Goal: Information Seeking & Learning: Learn about a topic

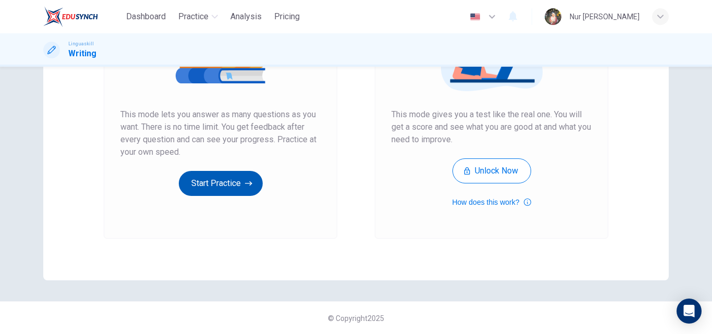
scroll to position [170, 0]
click at [225, 180] on button "Start Practice" at bounding box center [221, 182] width 84 height 25
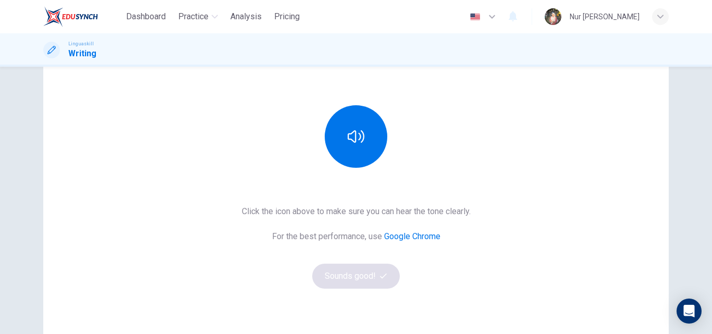
scroll to position [104, 0]
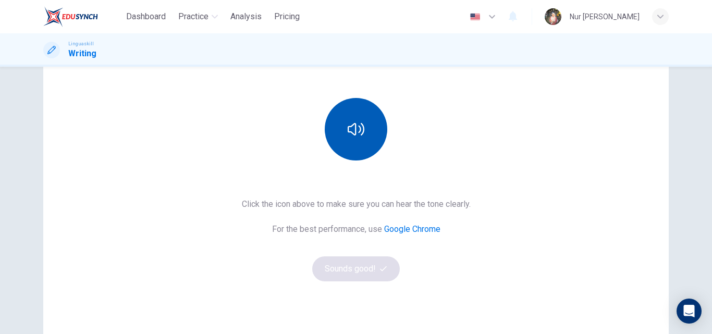
click at [349, 125] on icon "button" at bounding box center [356, 129] width 17 height 17
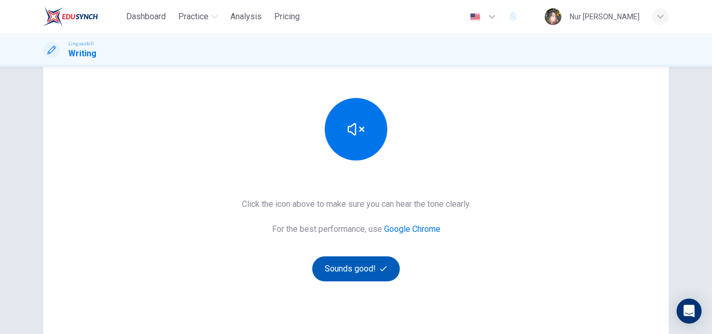
click at [357, 268] on button "Sounds good!" at bounding box center [356, 268] width 88 height 25
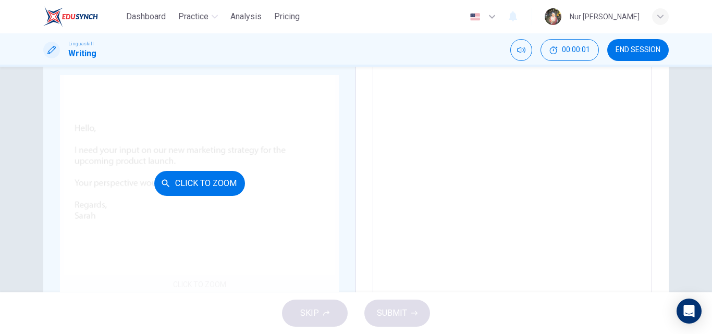
click at [219, 180] on button "Click to Zoom" at bounding box center [199, 183] width 91 height 25
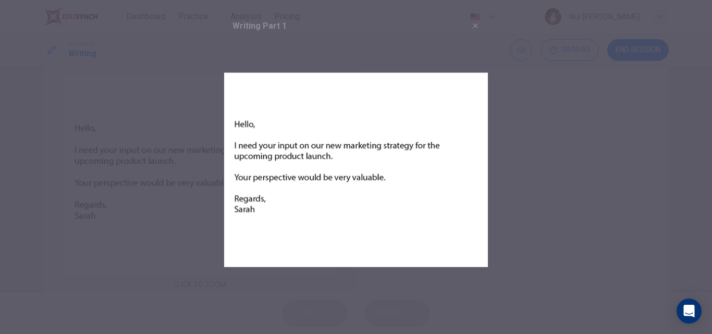
click at [321, 157] on img at bounding box center [356, 170] width 264 height 264
click at [315, 276] on img at bounding box center [356, 170] width 264 height 264
click at [478, 24] on icon "button" at bounding box center [475, 25] width 8 height 8
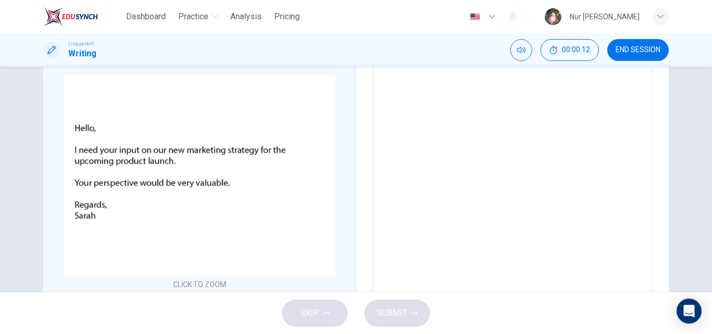
click at [458, 126] on textarea at bounding box center [512, 215] width 265 height 372
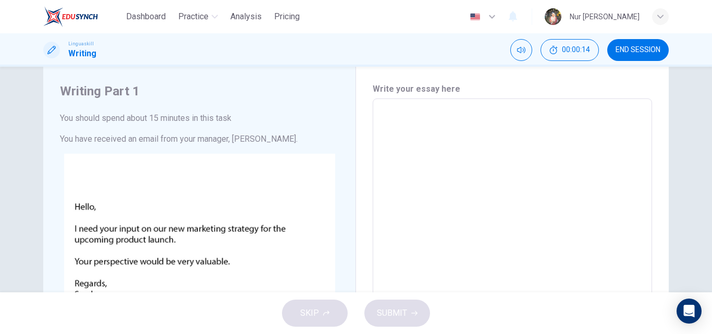
scroll to position [0, 0]
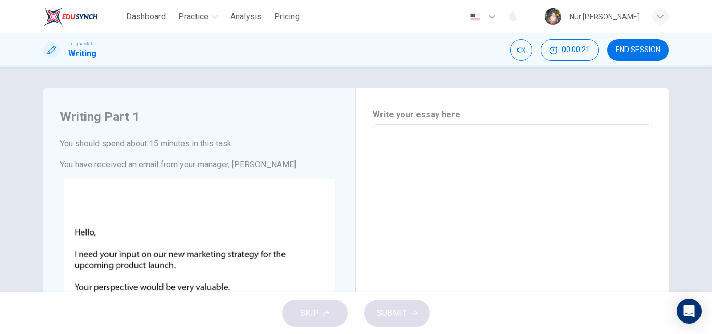
type textarea "D"
type textarea "x"
type textarea "H"
type textarea "x"
type textarea "Hi"
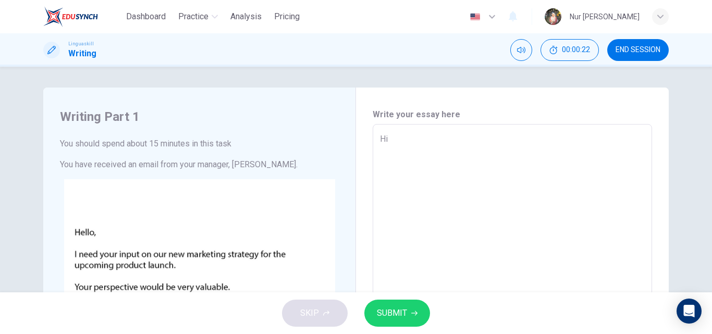
type textarea "x"
type textarea "Hi"
type textarea "x"
type textarea "Hi S"
type textarea "x"
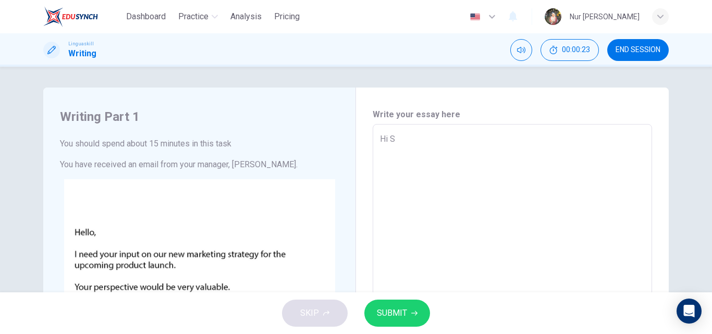
type textarea "Hi Sa"
type textarea "x"
type textarea "Hi Sar"
type textarea "x"
type textarea "Hi Sara"
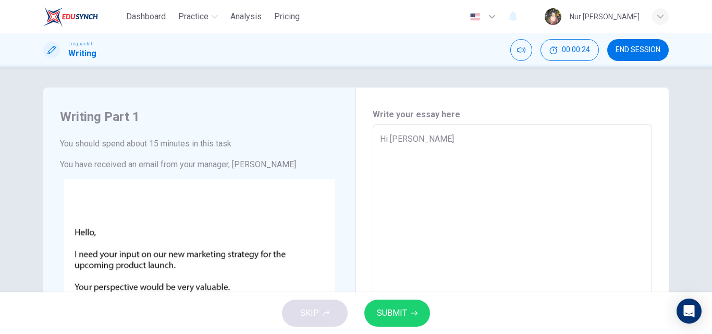
type textarea "x"
type textarea "Hi Sarah"
type textarea "x"
type textarea "Hi Sarah,"
type textarea "x"
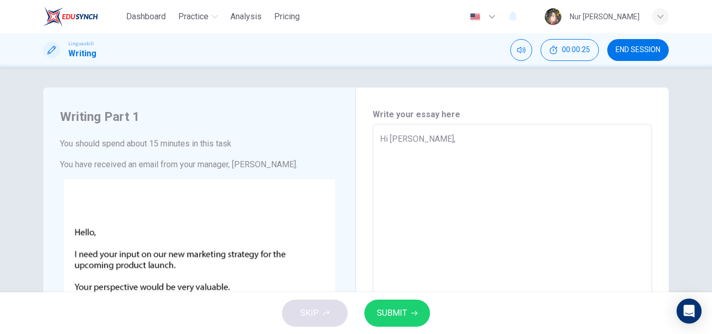
type textarea "Hi Sarah,"
type textarea "x"
type textarea "Hi Sarah,"
type textarea "x"
type textarea "Hi Sarah, H"
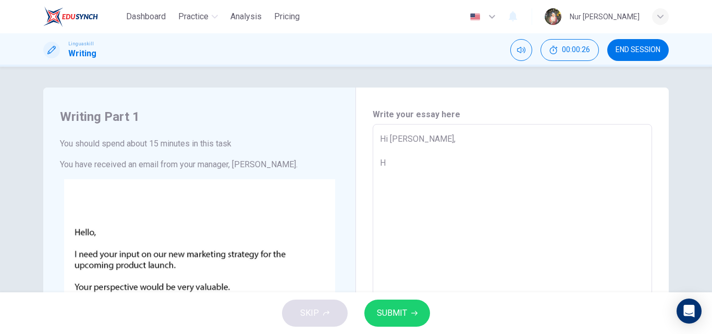
type textarea "x"
type textarea "Hi Sarah,"
type textarea "x"
type textarea "Hi Sarah, I"
type textarea "x"
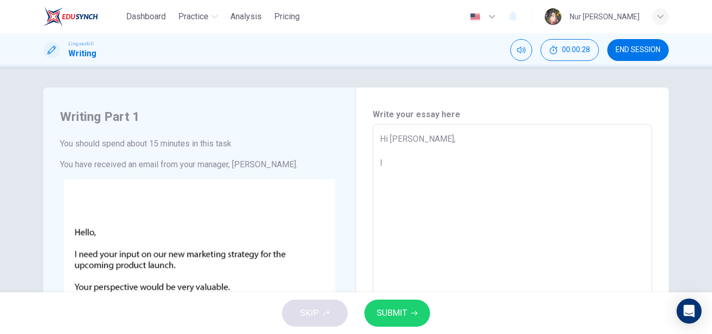
type textarea "Hi Sarah, I"
type textarea "x"
type textarea "Hi Sarah, I h"
type textarea "x"
type textarea "Hi Sarah, I ho"
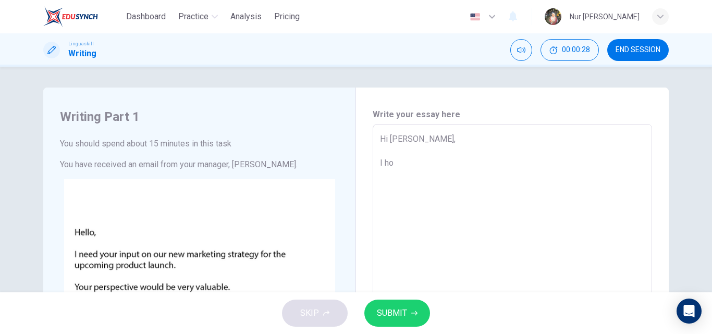
type textarea "x"
type textarea "Hi Sarah, I hop"
type textarea "x"
type textarea "Hi Sarah, I hope"
type textarea "x"
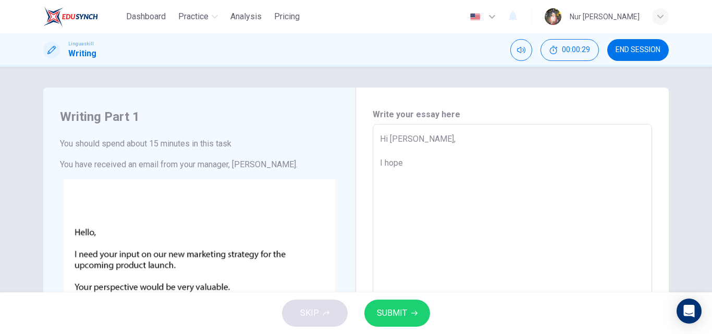
type textarea "Hi Sarah, I hope"
type textarea "x"
type textarea "Hi Sarah, I hope y"
type textarea "x"
type textarea "Hi Sarah, I hope yo"
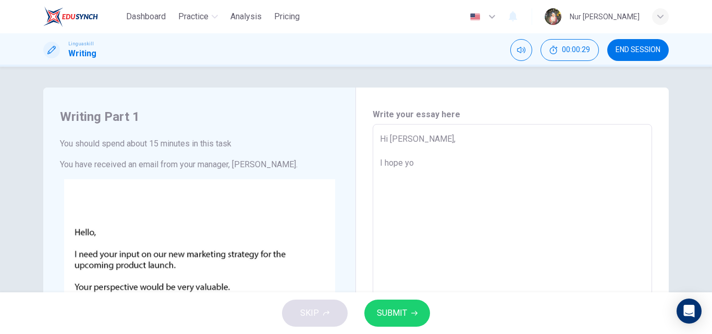
type textarea "x"
type textarea "Hi Sarah, I hope you"
type textarea "x"
type textarea "Hi Sarah, I hope you"
type textarea "x"
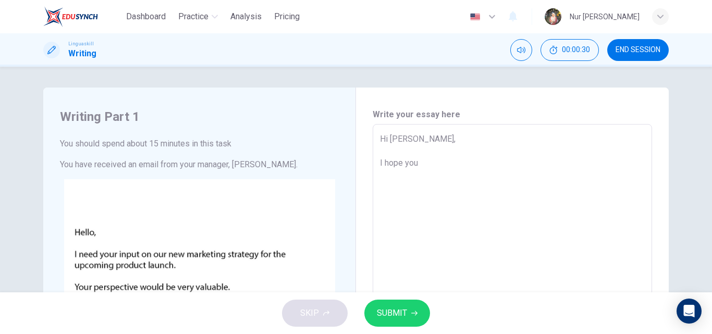
type textarea "Hi Sarah, I hope you a"
type textarea "x"
type textarea "Hi Sarah, I hope you ar"
type textarea "x"
type textarea "Hi Sarah, I hope you are"
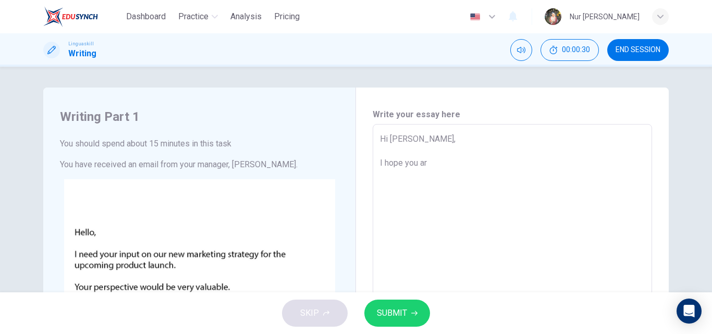
type textarea "x"
type textarea "Hi Sarah, I hope you are"
type textarea "x"
type textarea "Hi Sarah, I hope you are d"
type textarea "x"
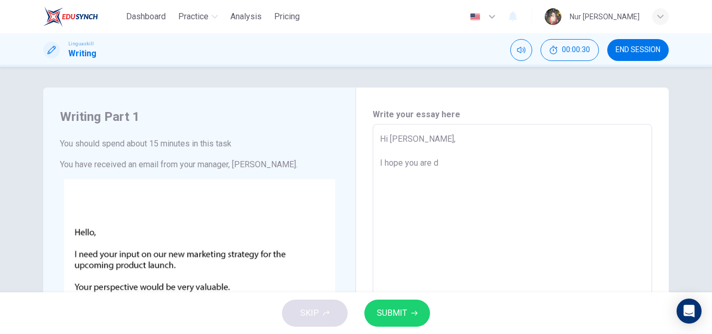
type textarea "Hi Sarah, I hope you are do"
type textarea "x"
type textarea "Hi Sarah, I hope you are doi"
type textarea "x"
type textarea "Hi Sarah, I hope you are doing"
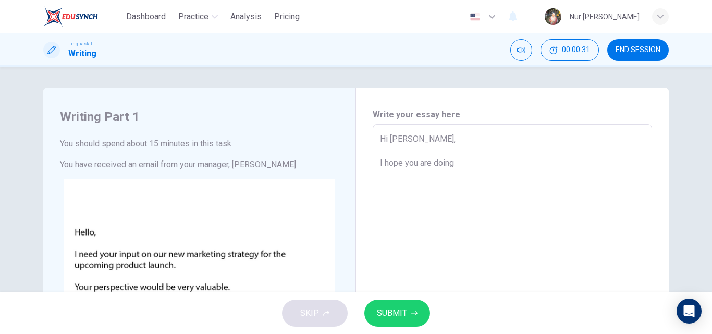
type textarea "x"
type textarea "Hi Sarah, I hope you are doing"
type textarea "x"
type textarea "Hi Sarah, I hope you are doing w"
type textarea "x"
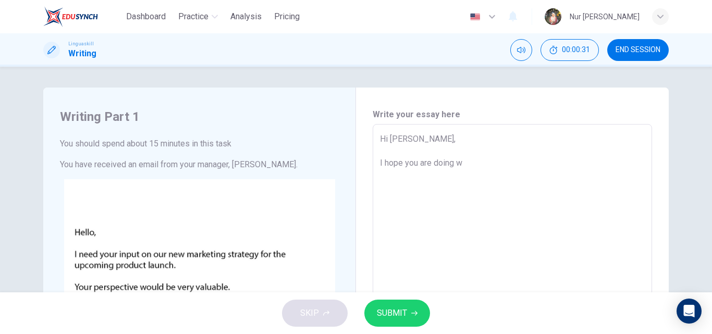
type textarea "Hi Sarah, I hope you are doing we"
type textarea "x"
type textarea "Hi Sarah, I hope you are doing wel"
type textarea "x"
type textarea "Hi Sarah, I hope you are doing well"
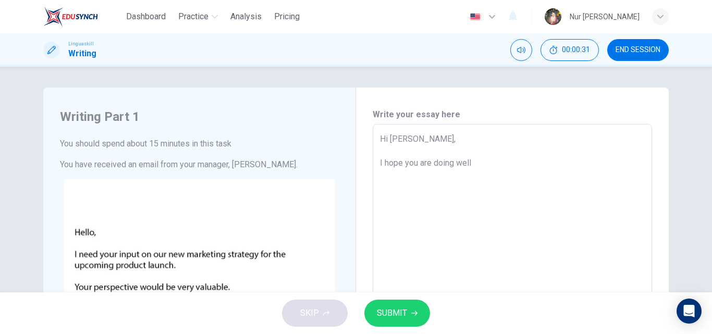
type textarea "x"
type textarea "Hi Sarah, I hope you are doing well."
type textarea "x"
type textarea "Hi Sarah, I hope you are doing well."
type textarea "x"
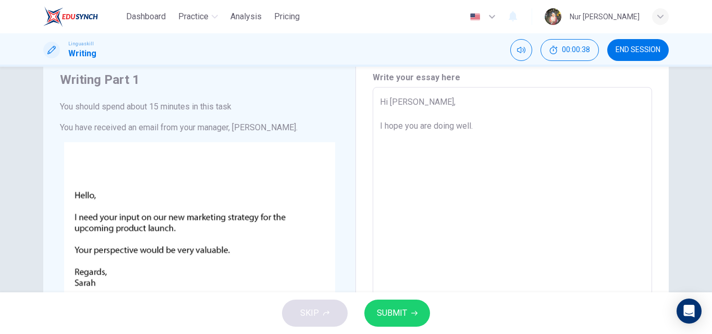
scroll to position [42, 0]
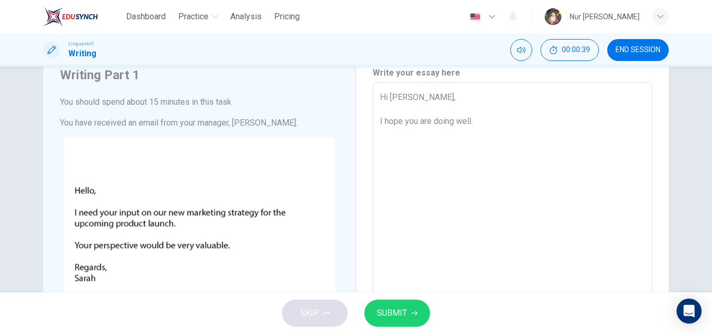
click at [550, 120] on textarea "Hi Sarah, I hope you are doing well." at bounding box center [512, 277] width 265 height 372
type textarea "Hi Sarah, I hope you are doing well. F"
type textarea "x"
type textarea "Hi Sarah, I hope you are doing well. Fi"
type textarea "x"
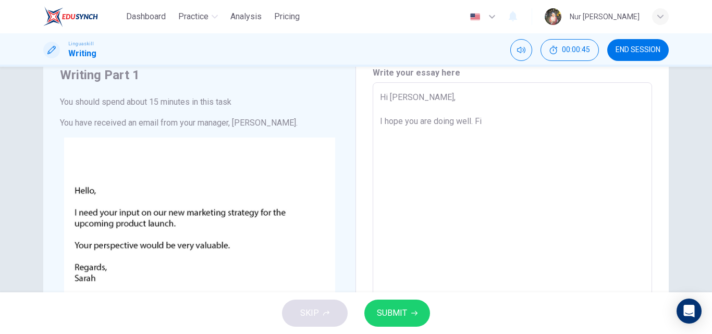
type textarea "Hi Sarah, I hope you are doing well. Fir"
type textarea "x"
type textarea "Hi Sarah, I hope you are doing well. Firs"
type textarea "x"
type textarea "Hi Sarah, I hope you are doing well. First"
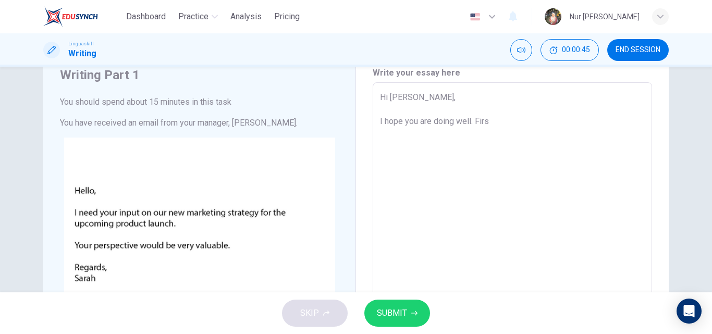
type textarea "x"
type textarea "Hi Sarah, I hope you are doing well. First"
type textarea "x"
type textarea "Hi Sarah, I hope you are doing well. First o"
type textarea "x"
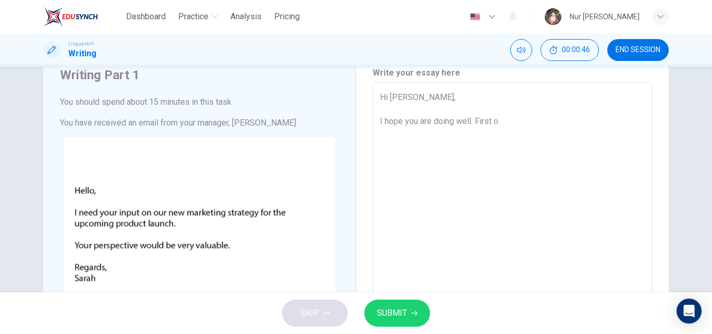
type textarea "Hi Sarah, I hope you are doing well. First of"
type textarea "x"
type textarea "Hi Sarah, I hope you are doing well. First of"
type textarea "x"
type textarea "Hi Sarah, I hope you are doing well. First of a"
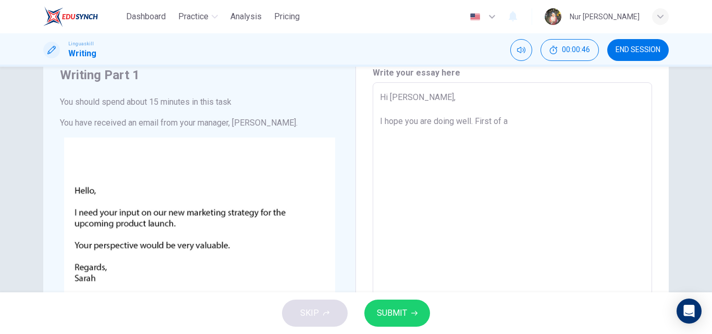
type textarea "x"
type textarea "Hi Sarah, I hope you are doing well. First of al"
type textarea "x"
type textarea "Hi Sarah, I hope you are doing well. First of all"
type textarea "x"
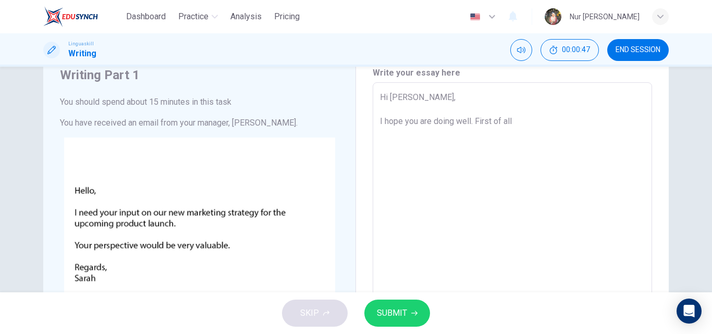
type textarea "Hi Sarah, I hope you are doing well. First of all,"
type textarea "x"
type textarea "Hi Sarah, I hope you are doing well. First of all,"
type textarea "x"
type textarea "Hi Sarah, I hope you are doing well. First of all, I"
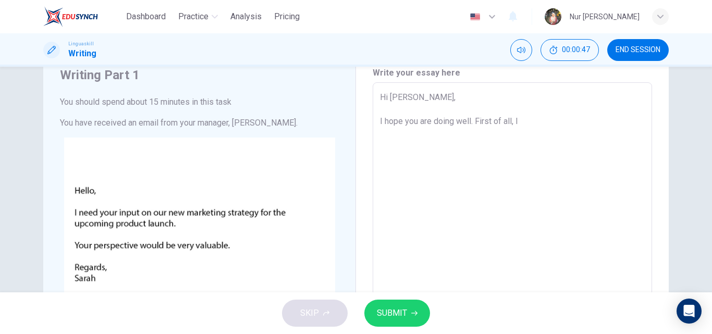
type textarea "x"
type textarea "Hi Sarah, I hope you are doing well. First of all, I"
type textarea "x"
type textarea "Hi Sarah, I hope you are doing well. First of all, I t"
type textarea "x"
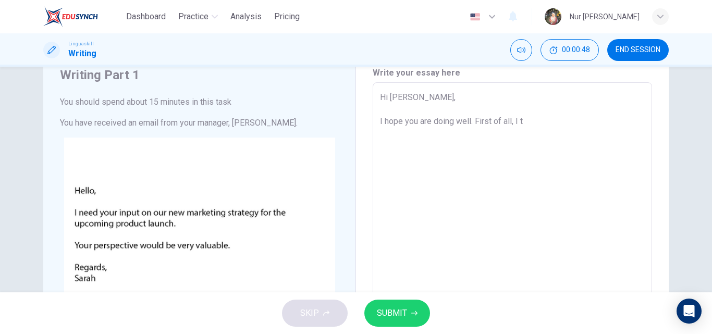
type textarea "Hi Sarah, I hope you are doing well. First of all, I th"
type textarea "x"
type textarea "Hi Sarah, I hope you are doing well. First of all, I thi"
type textarea "x"
type textarea "Hi Sarah, I hope you are doing well. First of all, I thin"
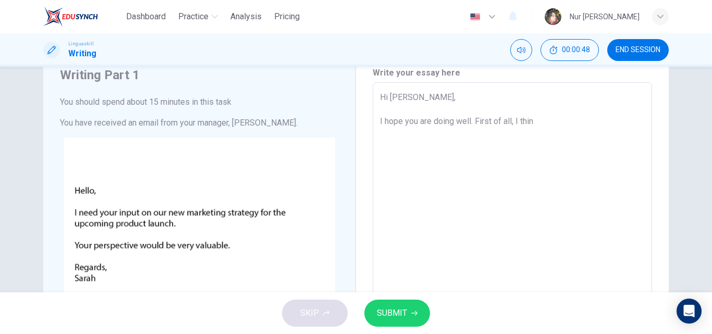
type textarea "x"
type textarea "Hi Sarah, I hope you are doing well. First of all, I think"
type textarea "x"
type textarea "Hi Sarah, I hope you are doing well. First of all, I think"
type textarea "x"
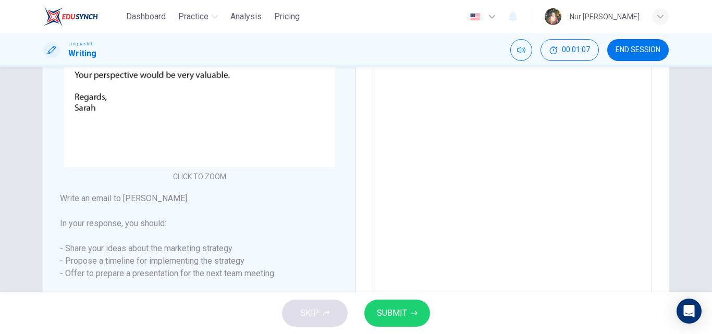
scroll to position [250, 0]
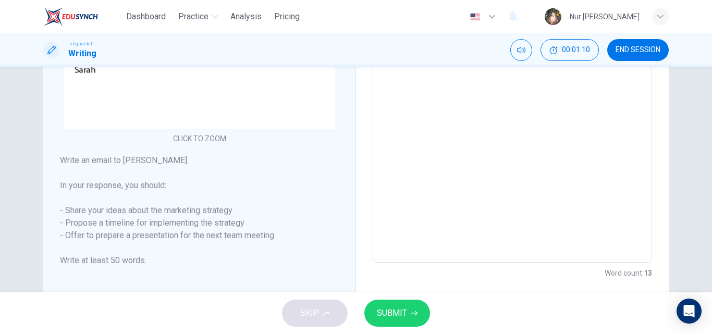
type textarea "Hi Sarah, I hope you are doing well. First of all, I think"
drag, startPoint x: 63, startPoint y: 208, endPoint x: 274, endPoint y: 246, distance: 214.4
click at [274, 247] on h6 "Write an email to Sarah. In your response, you should: - Share your ideas about…" at bounding box center [199, 210] width 279 height 113
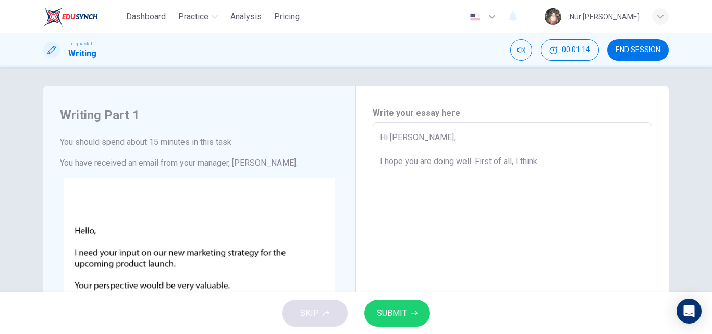
scroll to position [0, 0]
type textarea "x"
click at [536, 162] on textarea "Hi Sarah, I hope you are doing well. First of all, I think" at bounding box center [512, 319] width 265 height 372
type textarea "Hi Sarah, I hope you are doing well. First of all, I think"
type textarea "x"
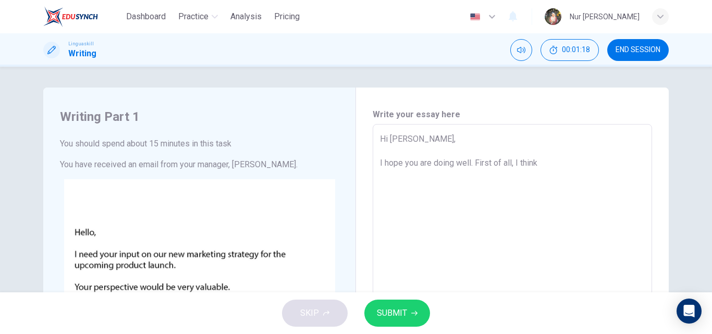
type textarea "Hi Sarah, I hope you are doing well. First of all, I think"
type textarea "x"
type textarea "Hi Sarah, I hope you are doing well. First of all, I thin"
type textarea "x"
type textarea "Hi Sarah, I hope you are doing well. First of all, I th"
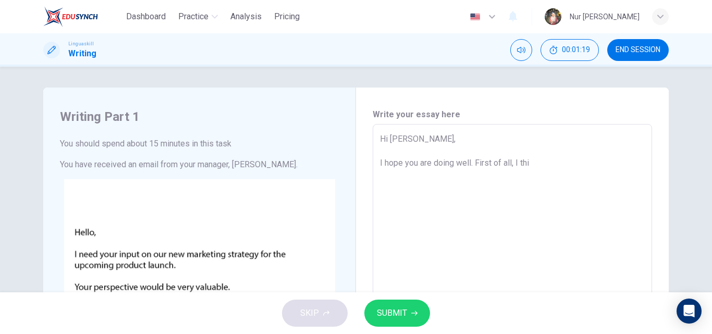
type textarea "x"
type textarea "Hi Sarah, I hope you are doing well. First of all, I t"
type textarea "x"
type textarea "Hi Sarah, I hope you are doing well. First of all, I"
type textarea "x"
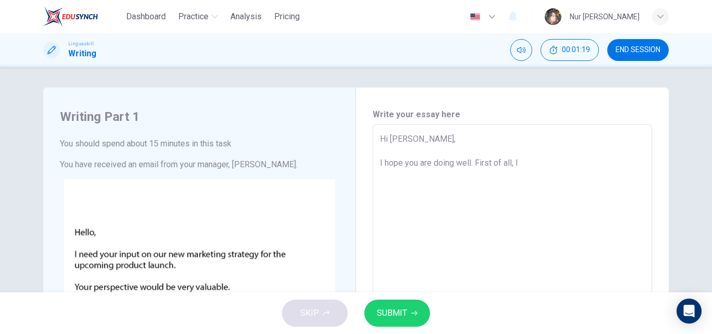
type textarea "Hi Sarah, I hope you are doing well. First of all, I"
type textarea "x"
type textarea "Hi Sarah, I hope you are doing well. First of all,"
type textarea "x"
type textarea "Hi Sarah, I hope you are doing well. First of all"
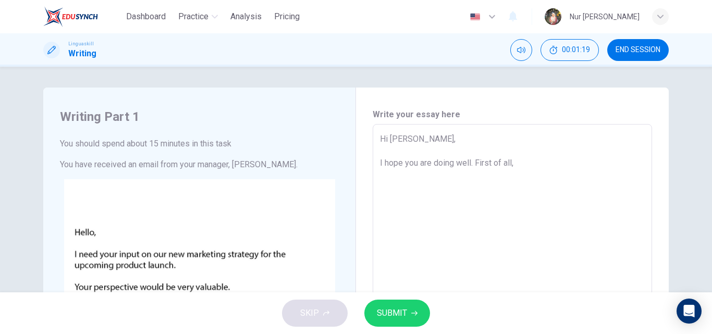
type textarea "x"
type textarea "Hi Sarah, I hope you are doing well. First of al"
type textarea "x"
type textarea "Hi Sarah, I hope you are doing well. First of a"
type textarea "x"
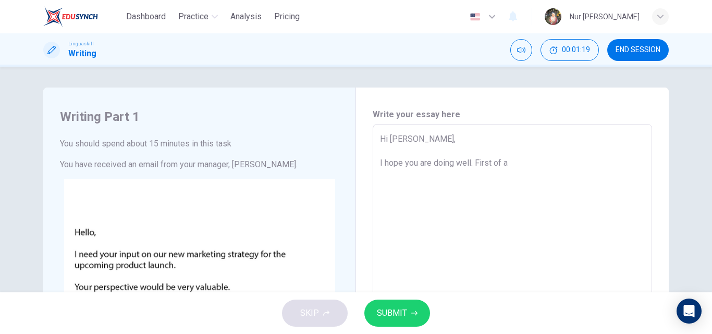
type textarea "Hi Sarah, I hope you are doing well. First of"
type textarea "x"
type textarea "Hi Sarah, I hope you are doing well. First of"
type textarea "x"
type textarea "Hi Sarah, I hope you are doing well. First o"
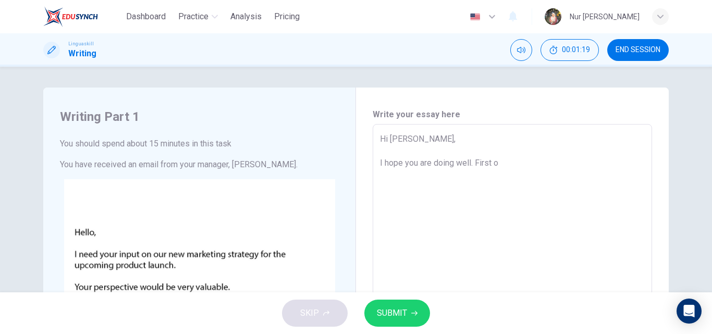
type textarea "x"
type textarea "Hi Sarah, I hope you are doing well. First"
type textarea "x"
type textarea "Hi Sarah, I hope you are doing well. First a"
type textarea "x"
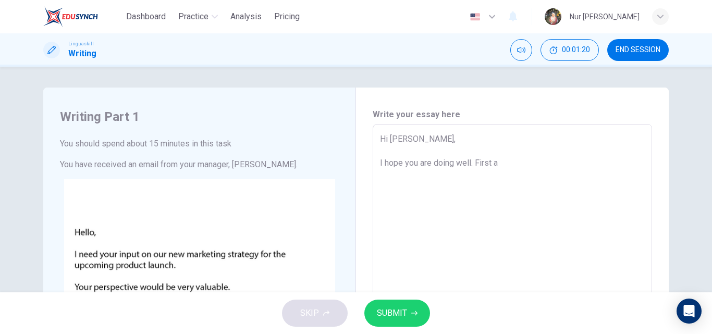
type textarea "Hi Sarah, I hope you are doing well. First an"
type textarea "x"
type textarea "Hi Sarah, I hope you are doing well. First and"
type textarea "x"
type textarea "Hi Sarah, I hope you are doing well. First and"
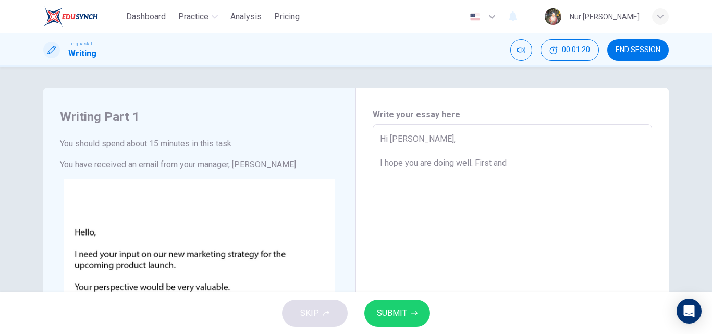
type textarea "x"
type textarea "Hi Sarah, I hope you are doing well. First and o"
type textarea "x"
type textarea "Hi Sarah, I hope you are doing well. First and of"
type textarea "x"
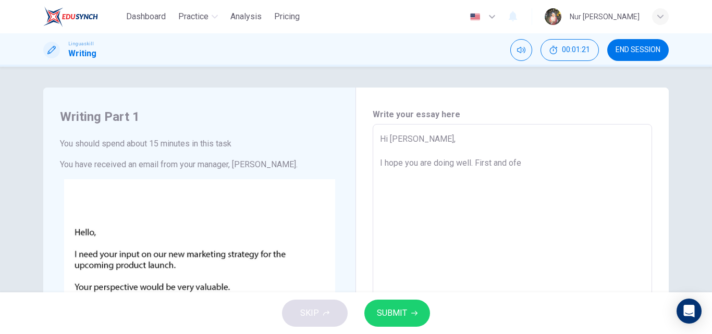
type textarea "Hi Sarah, I hope you are doing well. First and ofer"
type textarea "x"
type textarea "Hi Sarah, I hope you are doing well. First and ofe"
type textarea "x"
type textarea "Hi Sarah, I hope you are doing well. First and of"
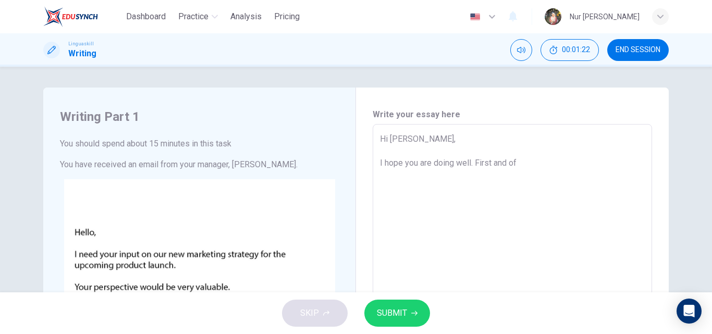
type textarea "x"
type textarea "Hi Sarah, I hope you are doing well. First and o"
type textarea "x"
type textarea "Hi Sarah, I hope you are doing well. First and"
type textarea "x"
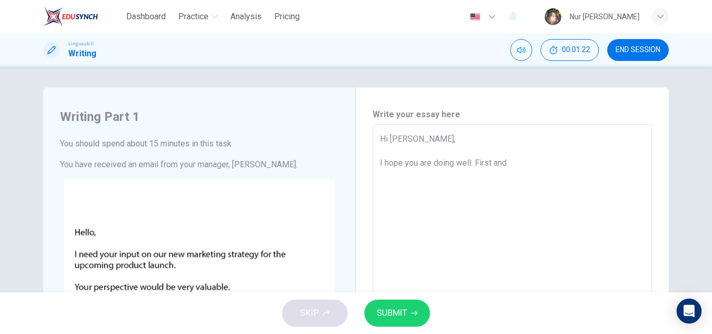
type textarea "Hi Sarah, I hope you are doing well. First and f"
type textarea "x"
type textarea "Hi Sarah, I hope you are doing well. First and fo"
type textarea "x"
type textarea "Hi Sarah, I hope you are doing well. First and for"
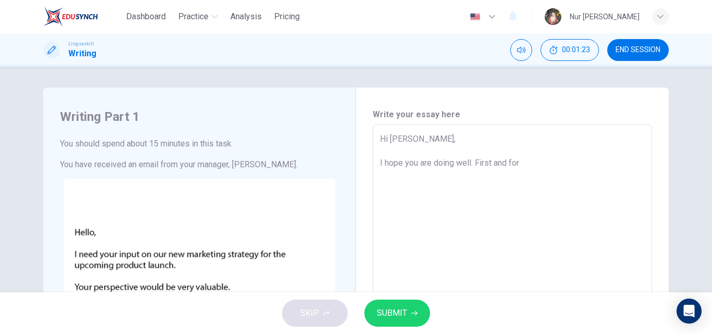
type textarea "x"
type textarea "Hi Sarah, I hope you are doing well. First and fore"
type textarea "x"
type textarea "Hi Sarah, I hope you are doing well. First and forem"
type textarea "x"
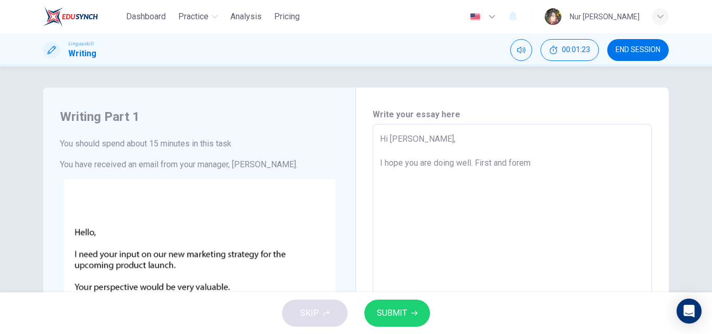
type textarea "Hi Sarah, I hope you are doing well. First and foremo"
type textarea "x"
type textarea "Hi Sarah, I hope you are doing well. First and foremos"
type textarea "x"
type textarea "Hi Sarah, I hope you are doing well. First and foremost"
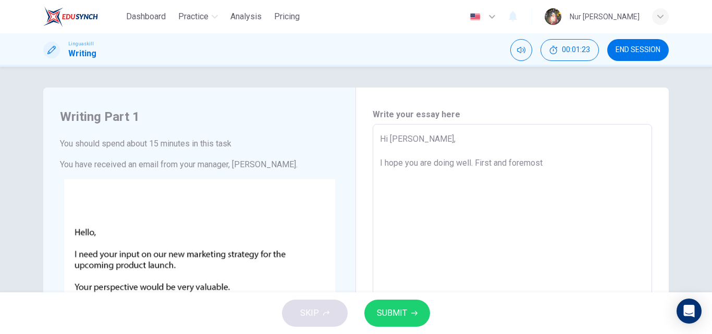
type textarea "x"
type textarea "Hi Sarah, I hope you are doing well. First and foremost,"
type textarea "x"
type textarea "Hi Sarah, I hope you are doing well. First and foremost,"
type textarea "x"
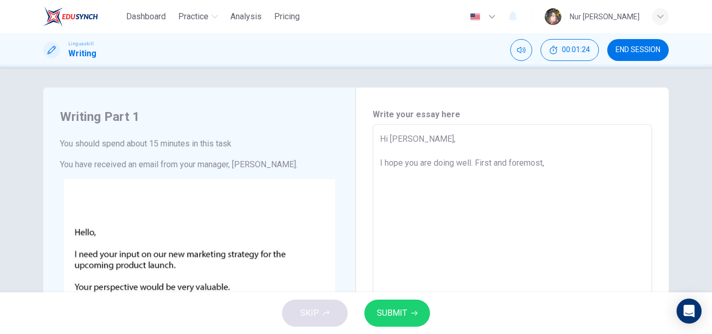
type textarea "Hi Sarah, I hope you are doing well. First and foremost, I"
type textarea "x"
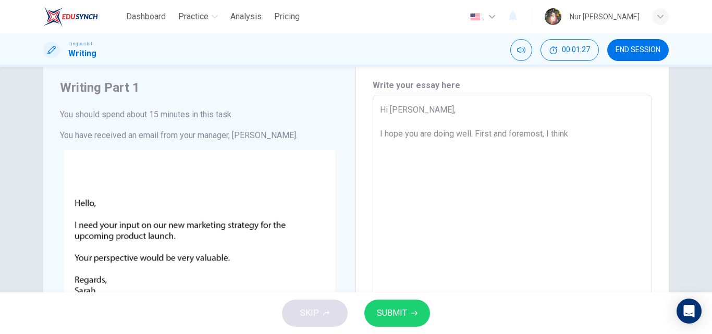
scroll to position [52, 0]
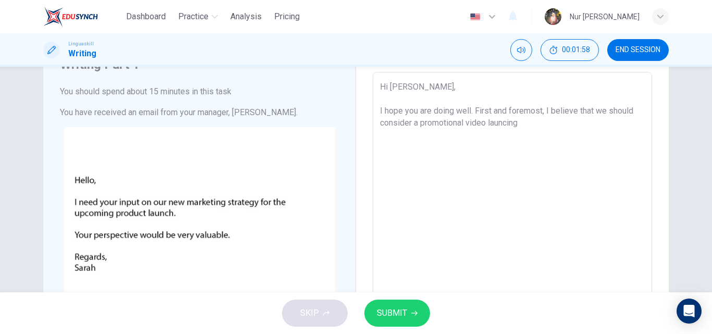
click at [412, 127] on textarea "Hi Sarah, I hope you are doing well. First and foremost, I believe that we shou…" at bounding box center [512, 267] width 265 height 372
click at [452, 124] on textarea "Hi Sarah, I hope you are doing well. First and foremost, I believe that we shou…" at bounding box center [512, 267] width 265 height 372
click at [622, 125] on textarea "Hi Sarah, I hope you are doing well. First and foremost, I believe that we shou…" at bounding box center [512, 267] width 265 height 372
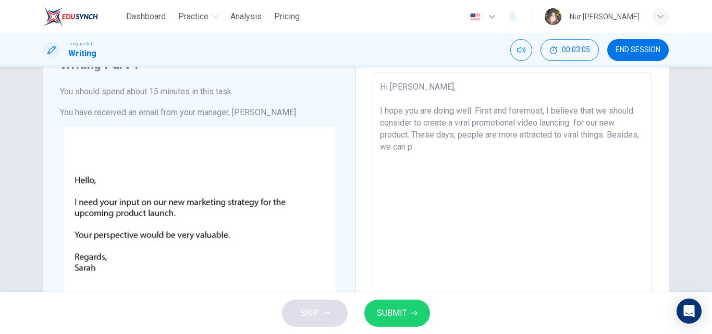
click at [577, 126] on textarea "Hi Sarah, I hope you are doing well. First and foremost, I believe that we shou…" at bounding box center [512, 267] width 265 height 372
click at [558, 148] on textarea "Hi Sarah, I hope you are doing well. First and foremost, I believe that we shou…" at bounding box center [512, 267] width 265 height 372
click at [574, 147] on textarea "Hi Sarah, I hope you are doing well. First and foremost, I believe that we shou…" at bounding box center [512, 267] width 265 height 372
click at [534, 163] on textarea "Hi Sarah, I hope you are doing well. First and foremost, I believe that we shou…" at bounding box center [512, 267] width 265 height 372
drag, startPoint x: 445, startPoint y: 122, endPoint x: 421, endPoint y: 127, distance: 25.0
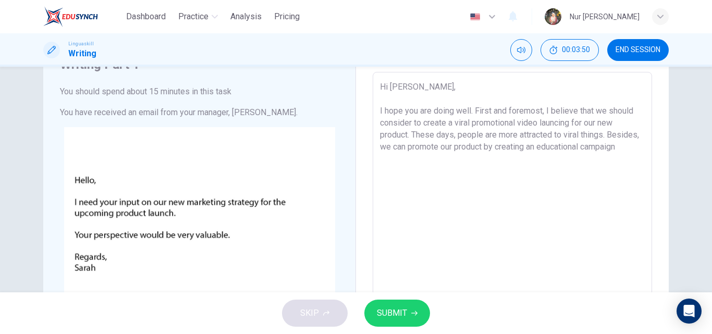
click at [421, 127] on textarea "Hi Sarah, I hope you are doing well. First and foremost, I believe that we shou…" at bounding box center [512, 267] width 265 height 372
click at [436, 167] on textarea "Hi Sarah, I hope you are doing well. First and foremost, I believe that we shou…" at bounding box center [512, 267] width 265 height 372
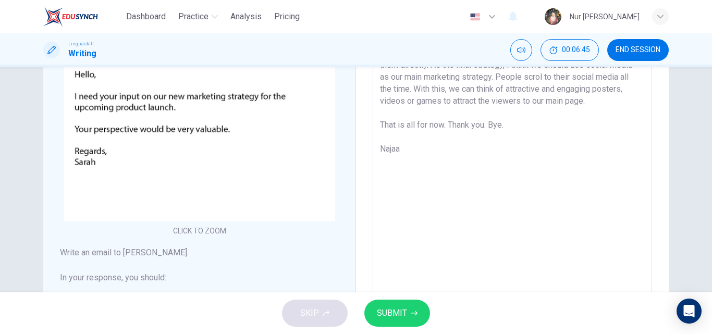
scroll to position [261, 0]
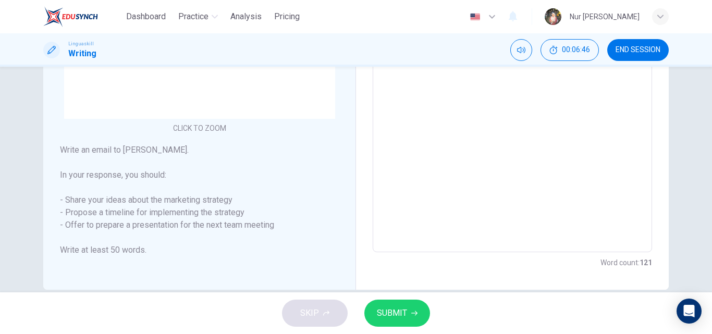
click at [405, 309] on span "SUBMIT" at bounding box center [392, 313] width 30 height 15
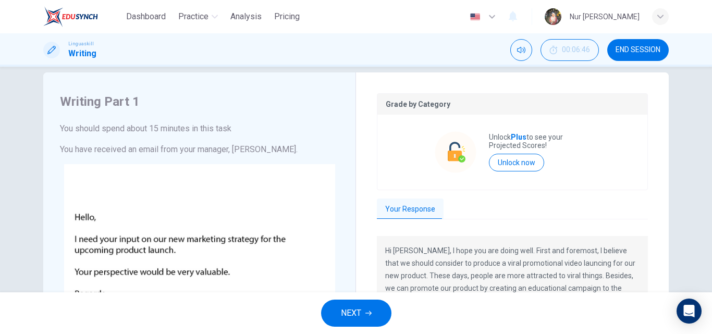
scroll to position [0, 0]
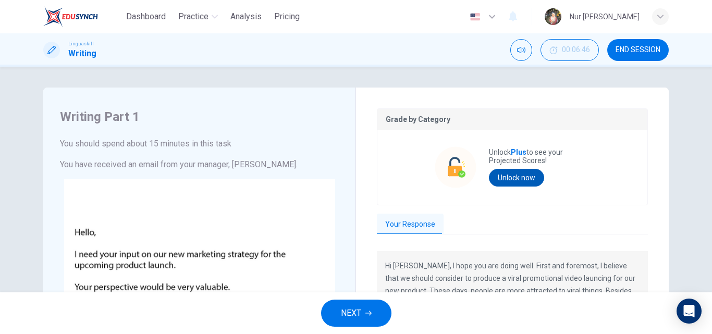
click at [522, 179] on button "Unlock now" at bounding box center [516, 178] width 55 height 18
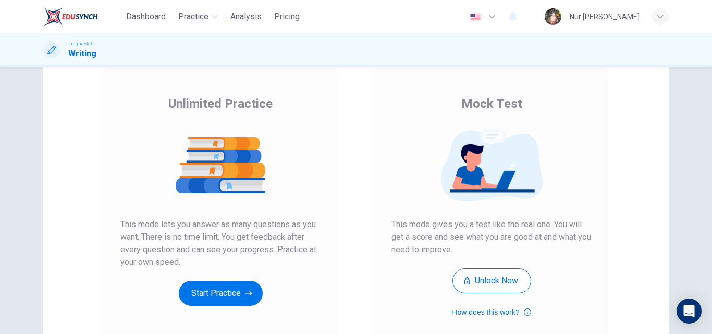
scroll to position [170, 0]
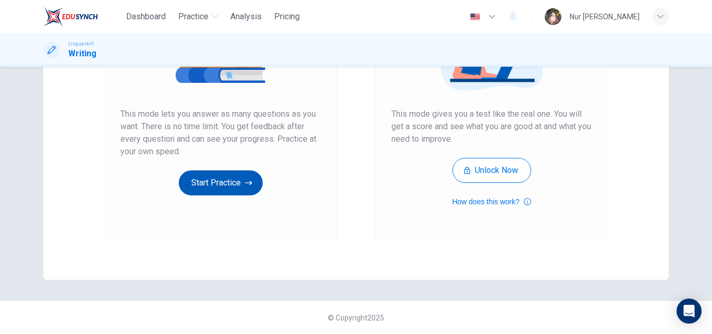
click at [191, 178] on button "Start Practice" at bounding box center [221, 182] width 84 height 25
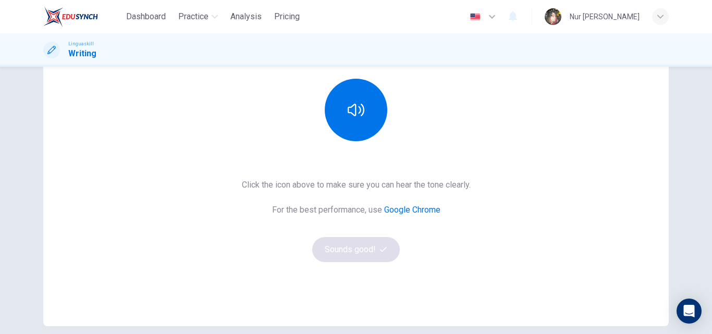
scroll to position [156, 0]
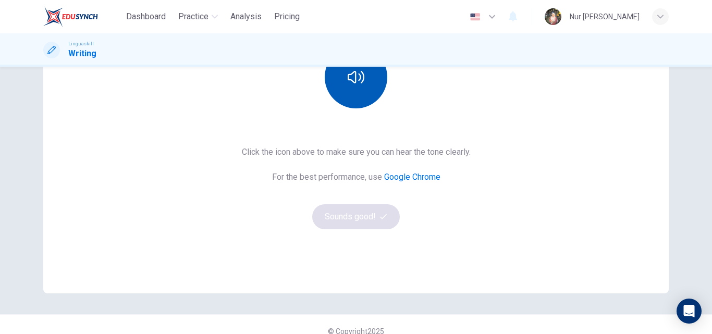
click at [377, 80] on button "button" at bounding box center [356, 77] width 63 height 63
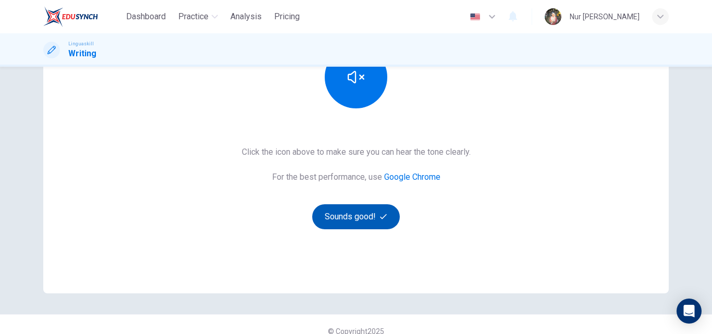
click at [373, 210] on button "Sounds good!" at bounding box center [356, 216] width 88 height 25
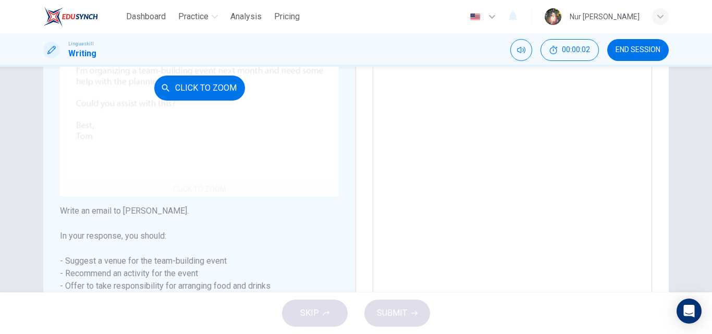
scroll to position [208, 0]
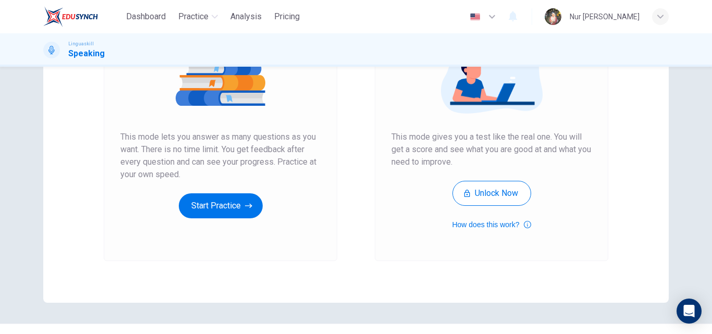
scroll to position [170, 0]
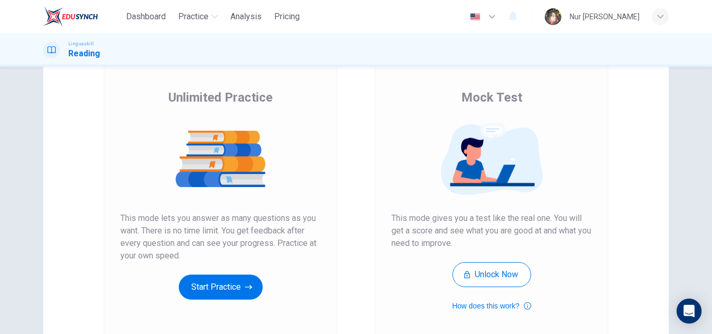
scroll to position [118, 0]
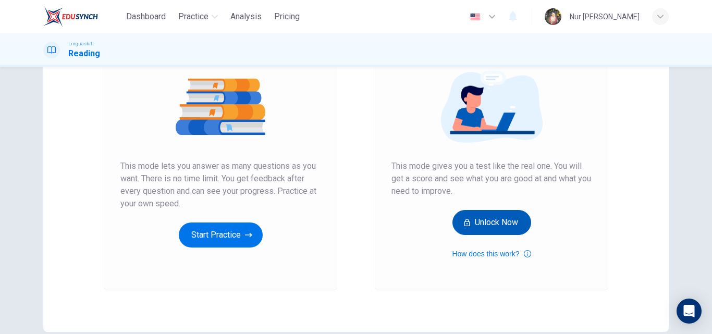
click at [471, 219] on button "Unlock Now" at bounding box center [491, 222] width 79 height 25
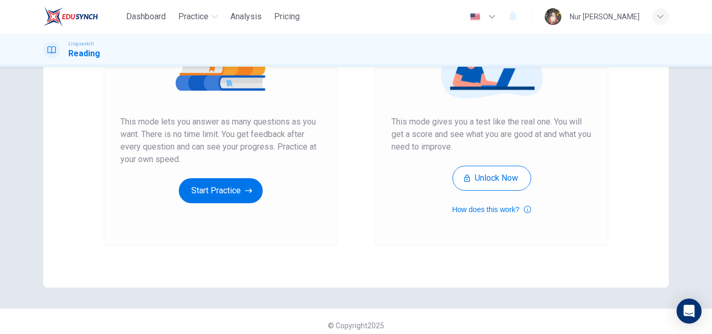
scroll to position [170, 0]
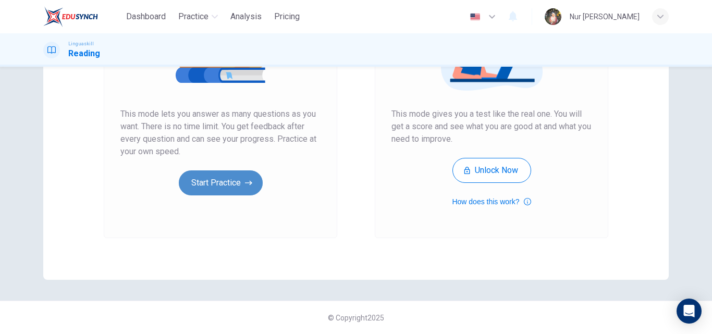
click at [234, 187] on button "Start Practice" at bounding box center [221, 182] width 84 height 25
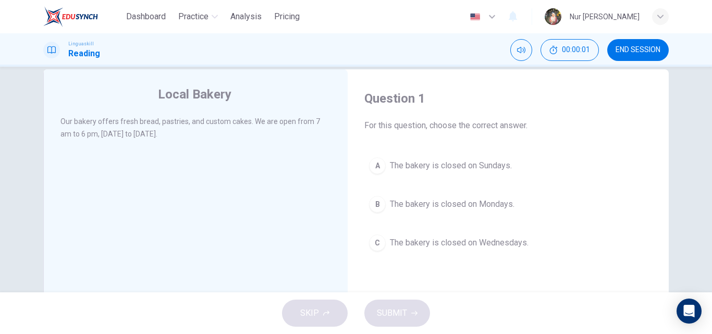
scroll to position [0, 0]
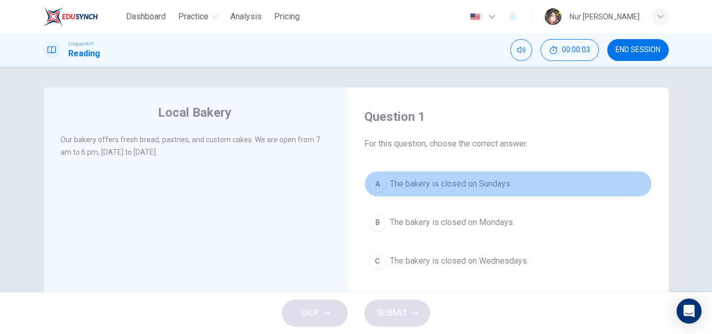
click at [420, 180] on span "The bakery is closed on Sundays." at bounding box center [451, 184] width 122 height 13
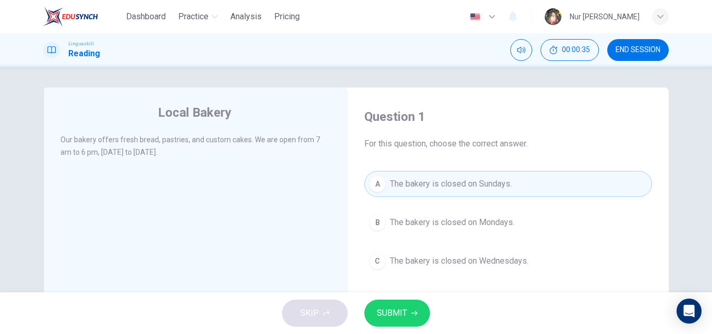
click at [300, 178] on div "Local Bakery Our bakery offers fresh bread, pastries, and custom cakes. We are …" at bounding box center [195, 269] width 304 height 362
drag, startPoint x: 309, startPoint y: 138, endPoint x: 322, endPoint y: 137, distance: 13.1
click at [320, 137] on span "Our bakery offers fresh bread, pastries, and custom cakes. We are open from 7 a…" at bounding box center [190, 146] width 260 height 21
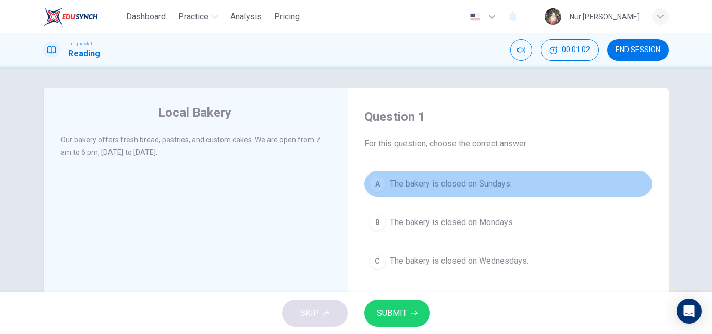
click at [421, 186] on span "The bakery is closed on Sundays." at bounding box center [451, 184] width 122 height 13
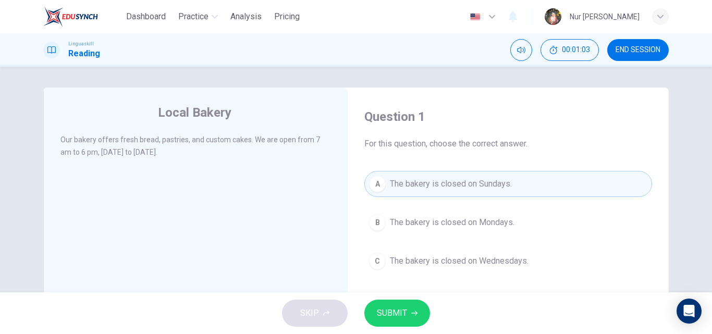
click at [396, 315] on span "SUBMIT" at bounding box center [392, 313] width 30 height 15
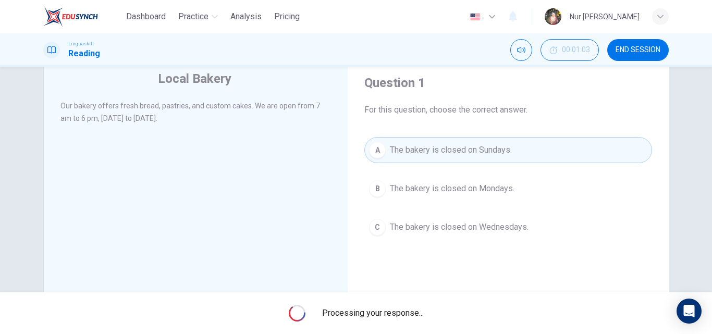
scroll to position [52, 0]
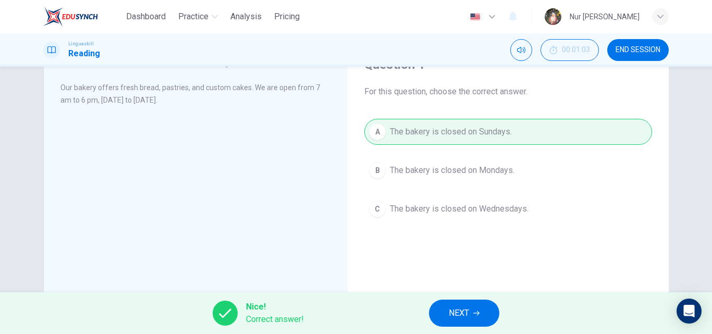
click at [460, 305] on button "NEXT" at bounding box center [464, 313] width 70 height 27
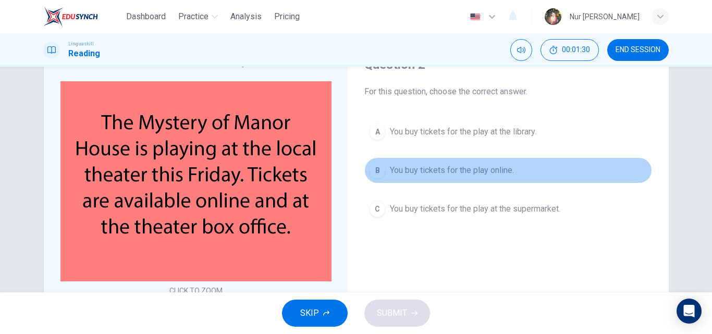
click at [432, 170] on span "You buy tickets for the play online." at bounding box center [452, 170] width 124 height 13
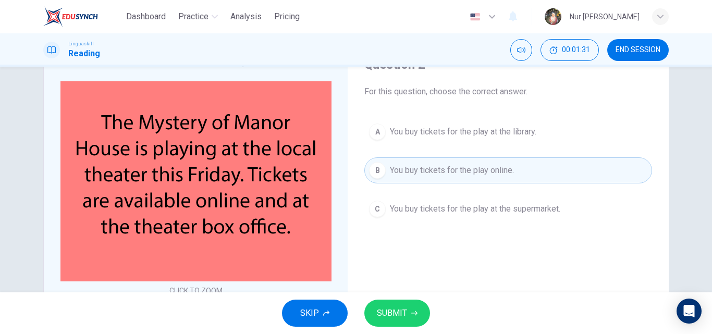
click at [417, 319] on button "SUBMIT" at bounding box center [397, 313] width 66 height 27
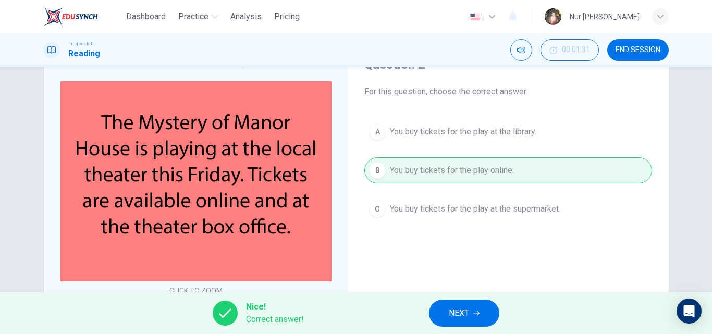
click at [453, 318] on span "NEXT" at bounding box center [459, 313] width 20 height 15
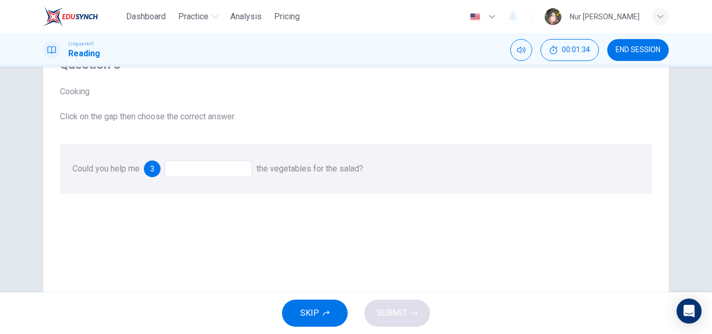
click at [230, 168] on div at bounding box center [209, 169] width 88 height 17
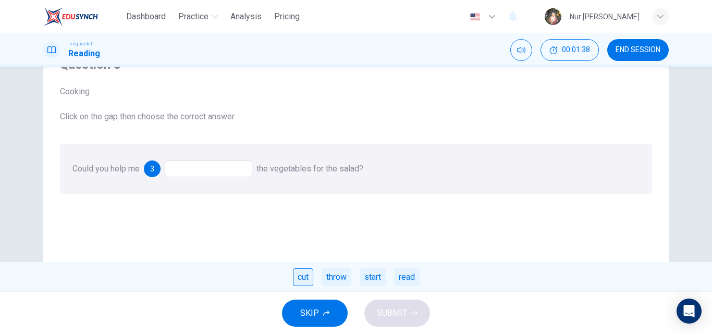
click at [308, 277] on div "cut" at bounding box center [303, 277] width 20 height 18
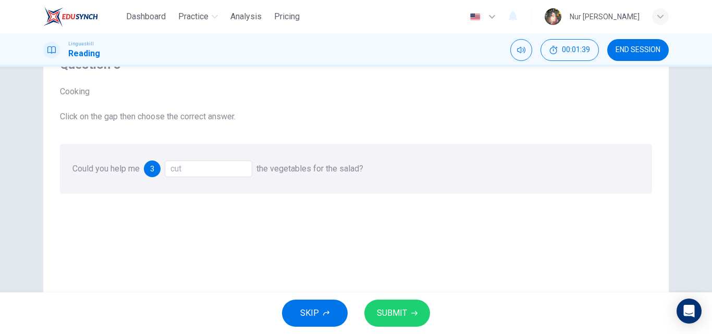
click at [397, 314] on span "SUBMIT" at bounding box center [392, 313] width 30 height 15
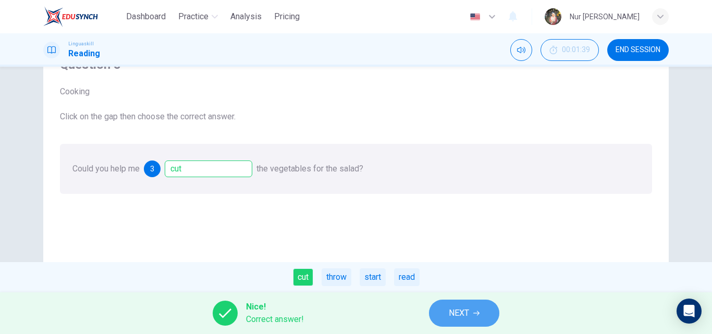
click at [468, 308] on span "NEXT" at bounding box center [459, 313] width 20 height 15
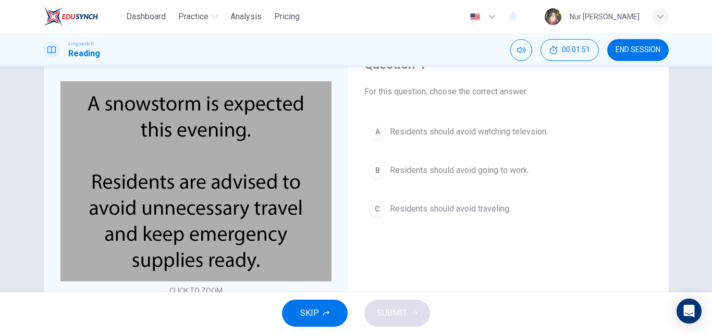
click at [432, 207] on span "Residents should avoid traveling." at bounding box center [450, 209] width 121 height 13
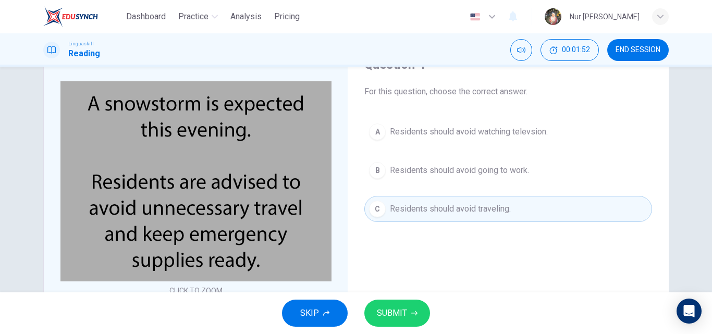
click at [414, 319] on button "SUBMIT" at bounding box center [397, 313] width 66 height 27
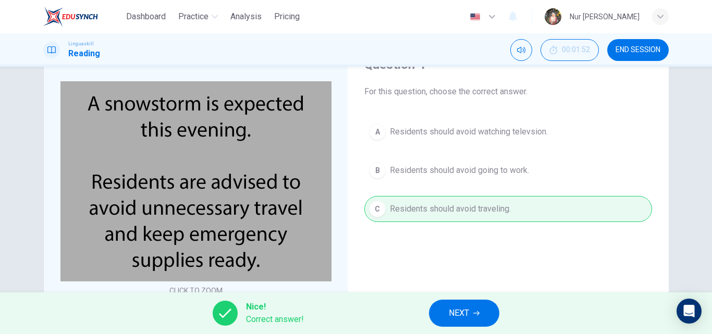
click at [467, 302] on button "NEXT" at bounding box center [464, 313] width 70 height 27
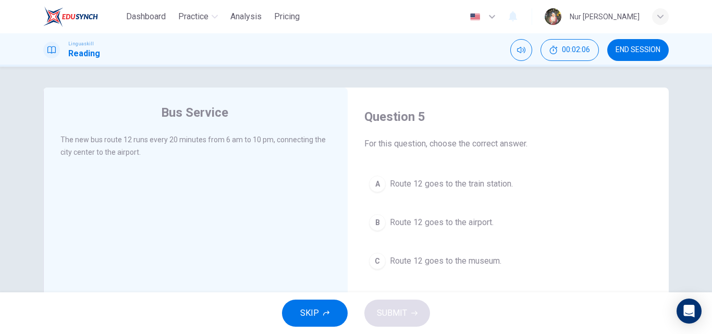
click at [470, 222] on span "Route 12 goes to the airport." at bounding box center [442, 222] width 104 height 13
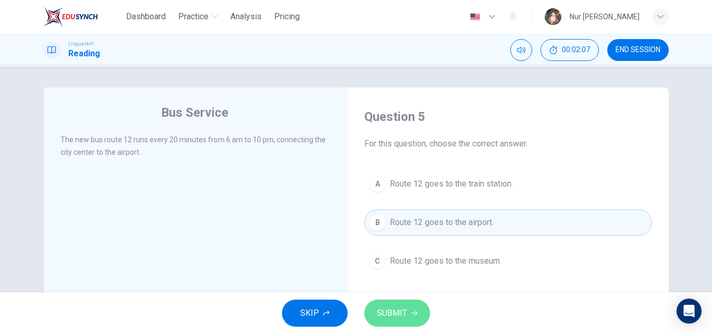
click at [404, 310] on span "SUBMIT" at bounding box center [392, 313] width 30 height 15
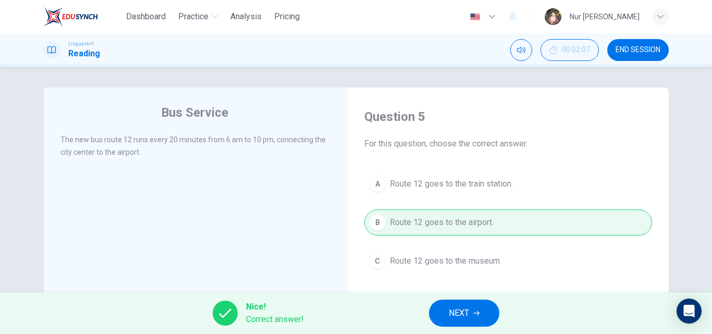
click at [437, 305] on button "NEXT" at bounding box center [464, 313] width 70 height 27
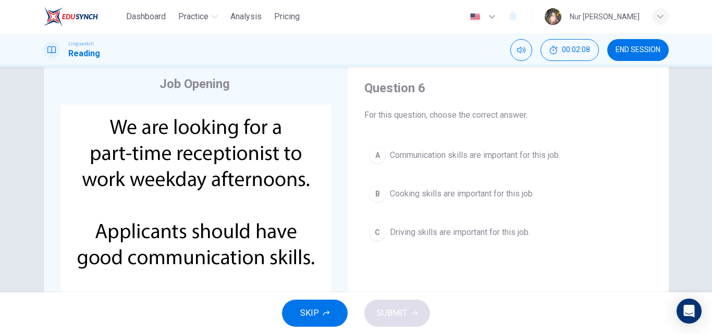
scroll to position [52, 0]
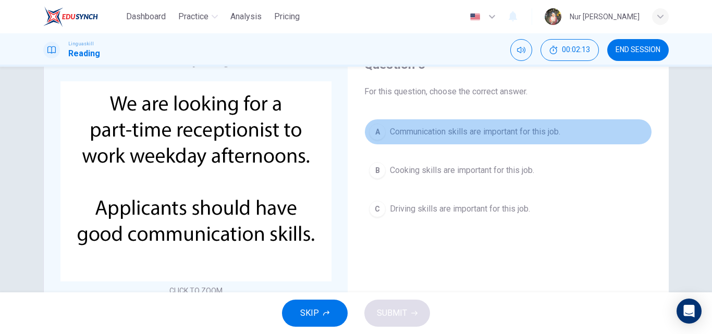
click at [472, 126] on span "Communication skills are important for this job." at bounding box center [475, 132] width 170 height 13
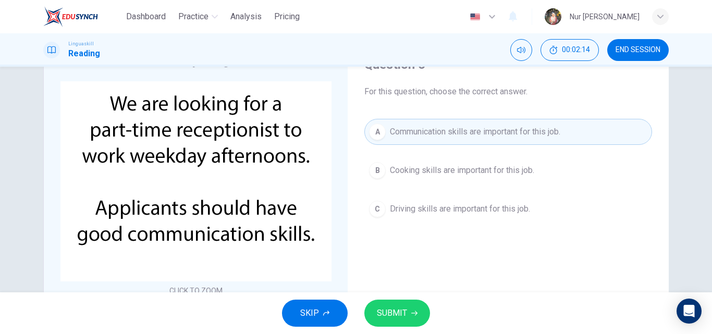
click at [403, 318] on span "SUBMIT" at bounding box center [392, 313] width 30 height 15
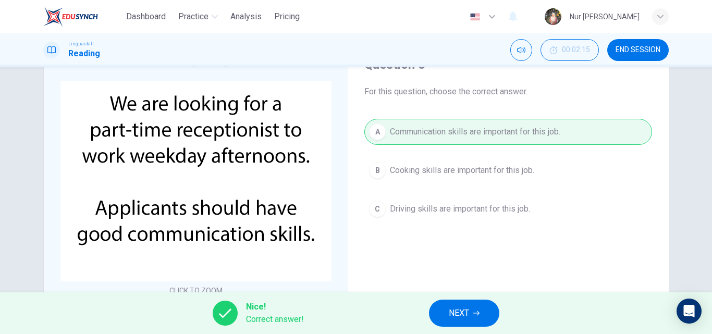
click at [476, 316] on button "NEXT" at bounding box center [464, 313] width 70 height 27
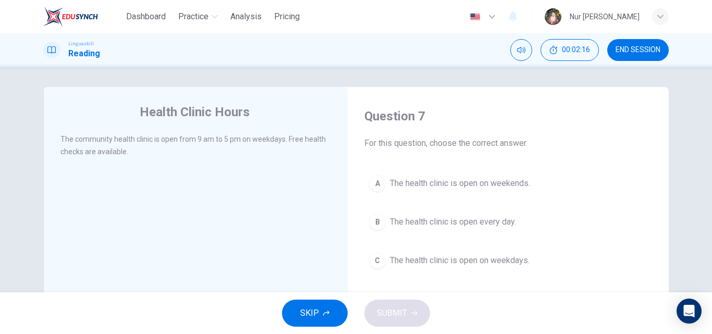
scroll to position [0, 0]
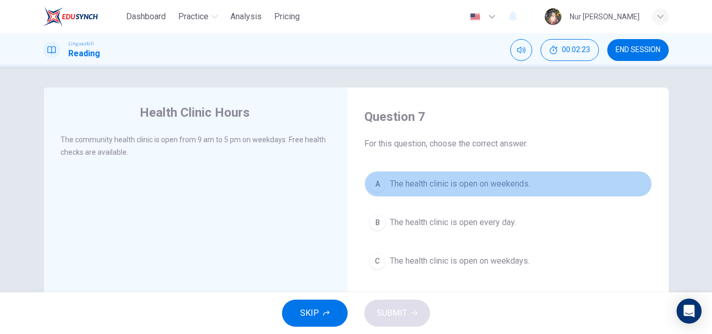
click at [457, 185] on span "The health clinic is open on weekends." at bounding box center [460, 184] width 140 height 13
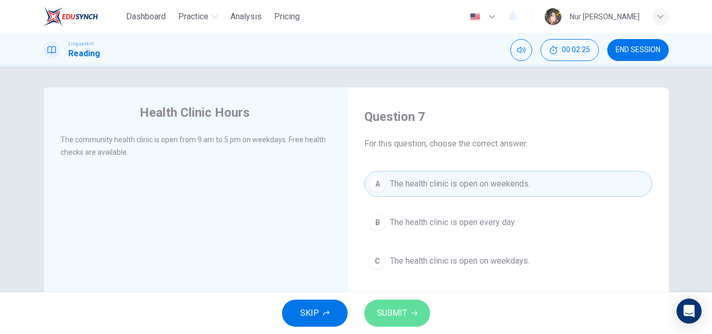
click at [413, 309] on button "SUBMIT" at bounding box center [397, 313] width 66 height 27
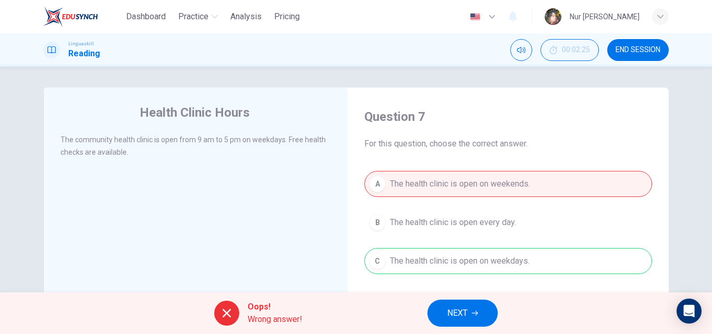
click at [482, 306] on button "NEXT" at bounding box center [462, 313] width 70 height 27
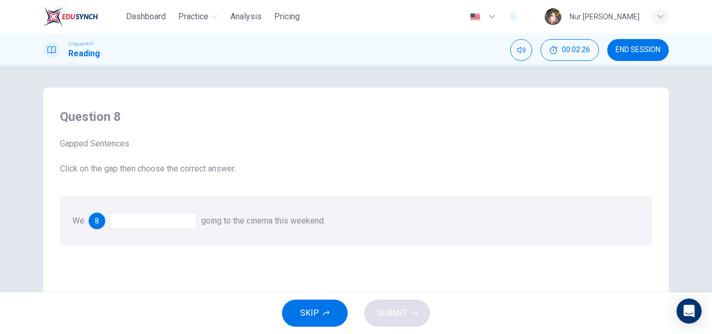
click at [177, 218] on div at bounding box center [153, 221] width 88 height 17
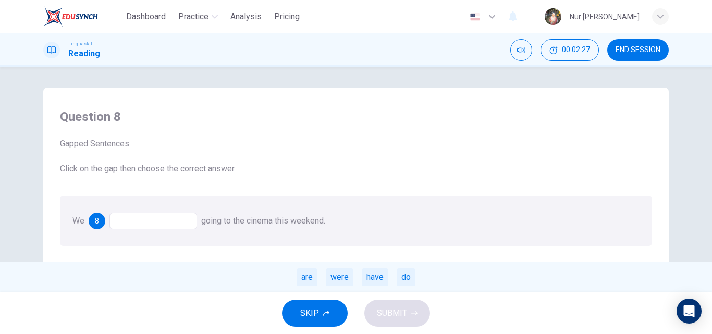
scroll to position [52, 0]
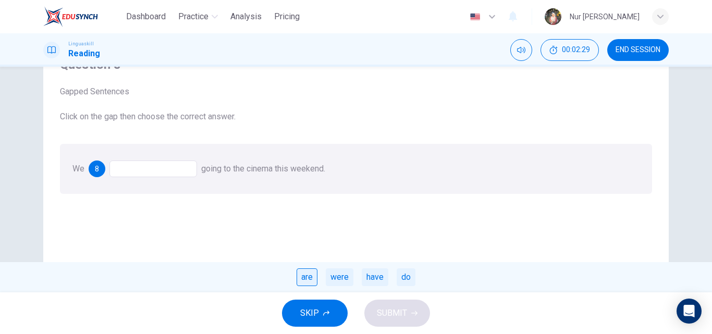
click at [313, 278] on div "are" at bounding box center [307, 277] width 21 height 18
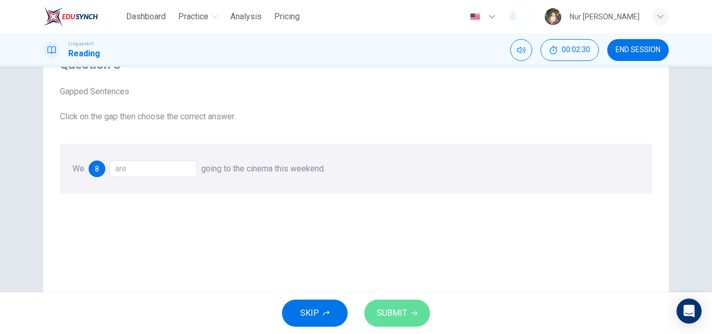
click at [394, 312] on span "SUBMIT" at bounding box center [392, 313] width 30 height 15
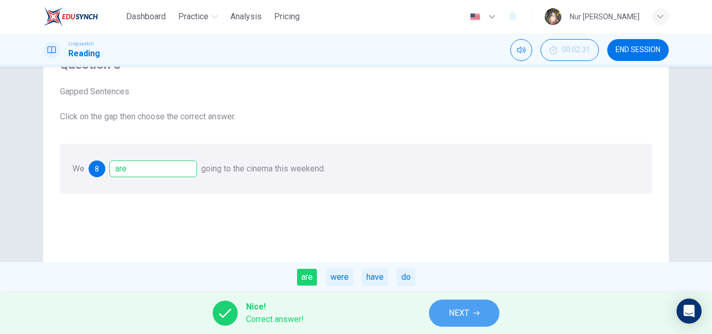
click at [476, 315] on icon "button" at bounding box center [476, 313] width 6 height 6
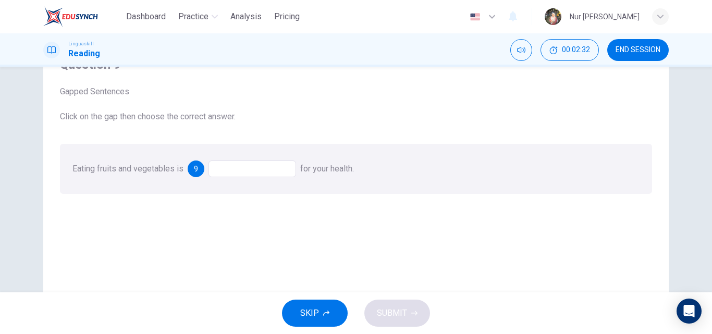
click at [277, 163] on div at bounding box center [252, 169] width 88 height 17
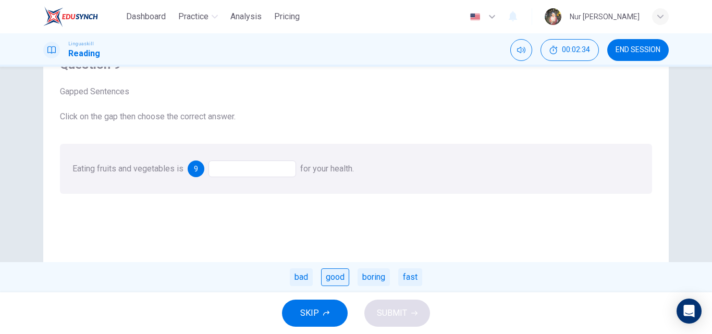
click at [335, 276] on div "good" at bounding box center [335, 277] width 28 height 18
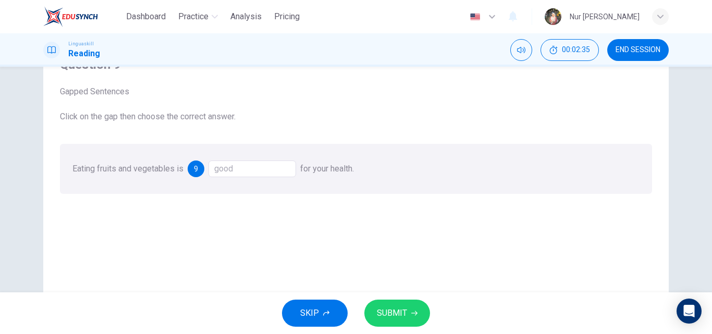
click at [390, 304] on button "SUBMIT" at bounding box center [397, 313] width 66 height 27
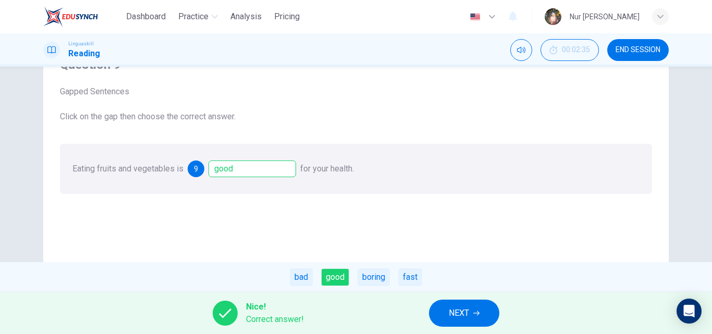
click at [469, 314] on span "NEXT" at bounding box center [459, 313] width 20 height 15
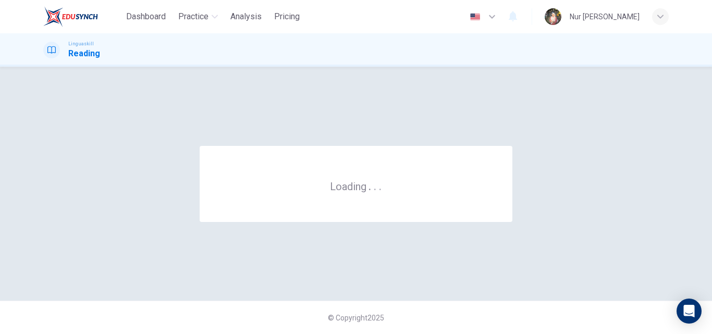
scroll to position [0, 0]
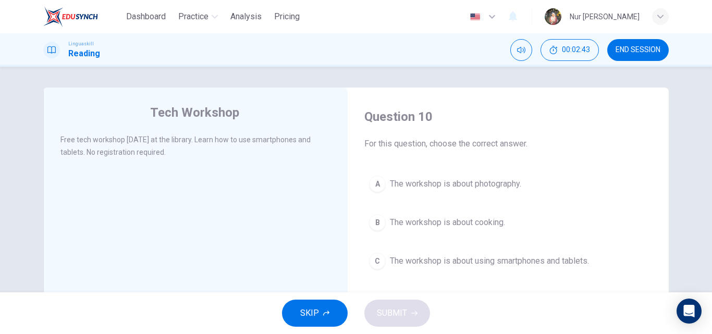
click at [440, 254] on button "C The workshop is about using smartphones and tablets." at bounding box center [508, 261] width 288 height 26
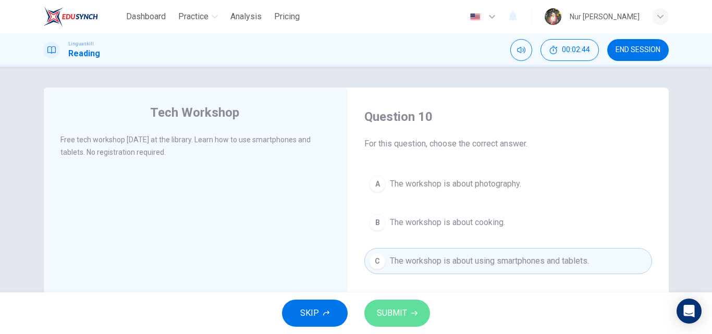
click at [408, 308] on button "SUBMIT" at bounding box center [397, 313] width 66 height 27
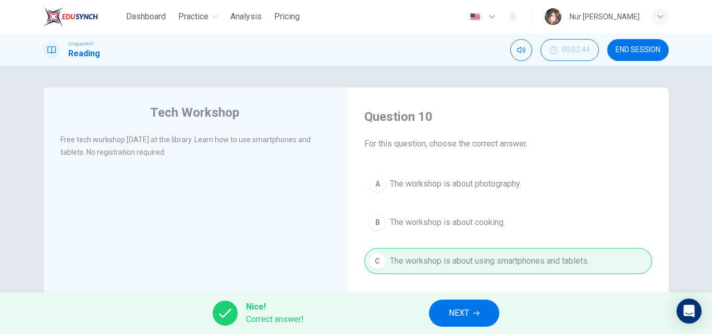
click at [474, 312] on icon "button" at bounding box center [476, 313] width 6 height 6
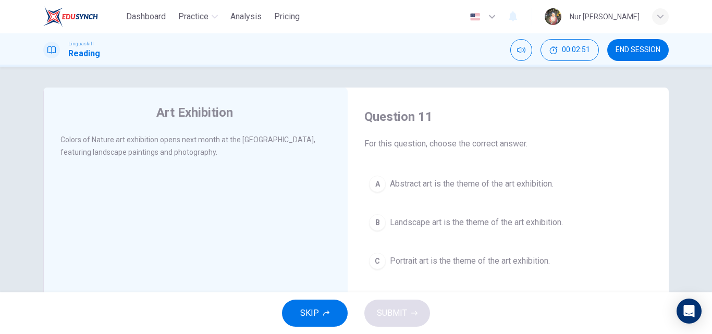
drag, startPoint x: 261, startPoint y: 139, endPoint x: 279, endPoint y: 139, distance: 18.8
click at [279, 139] on span "Colors of Nature art exhibition opens next month at the [GEOGRAPHIC_DATA], feat…" at bounding box center [187, 146] width 255 height 21
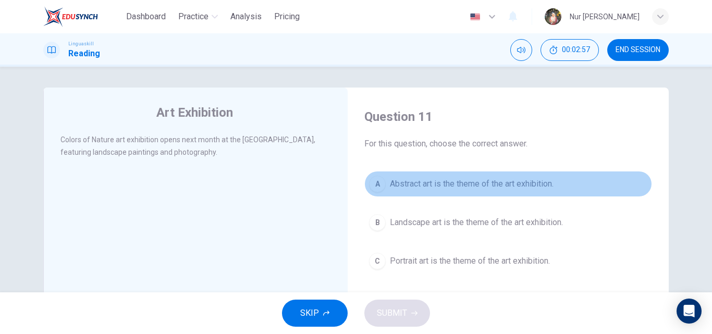
click at [484, 184] on span "Abstract art is the theme of the art exhibition." at bounding box center [472, 184] width 164 height 13
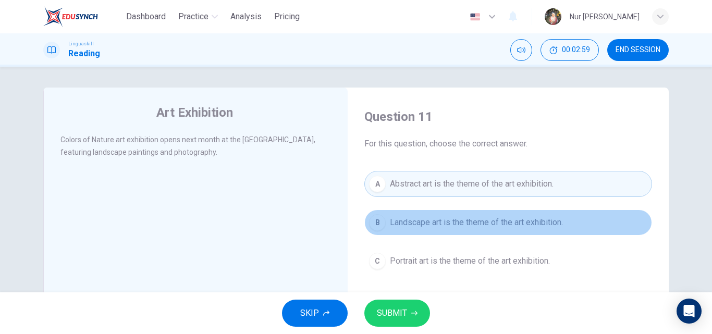
click at [489, 219] on span "Landscape art is the theme of the art exhibition." at bounding box center [476, 222] width 173 height 13
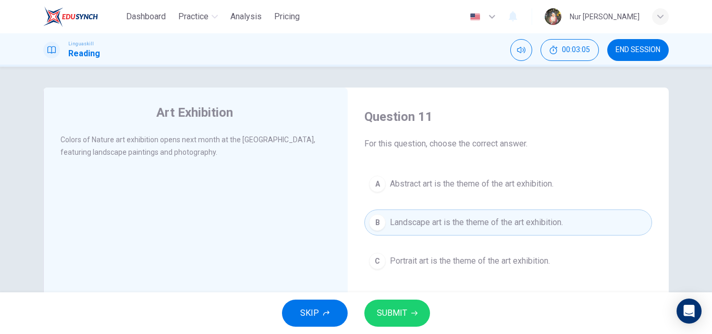
click at [410, 304] on button "SUBMIT" at bounding box center [397, 313] width 66 height 27
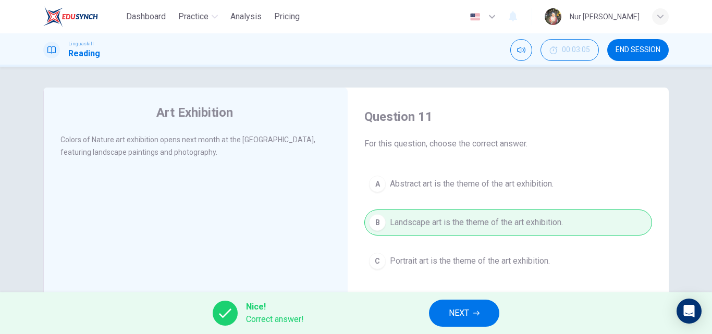
click at [456, 309] on span "NEXT" at bounding box center [459, 313] width 20 height 15
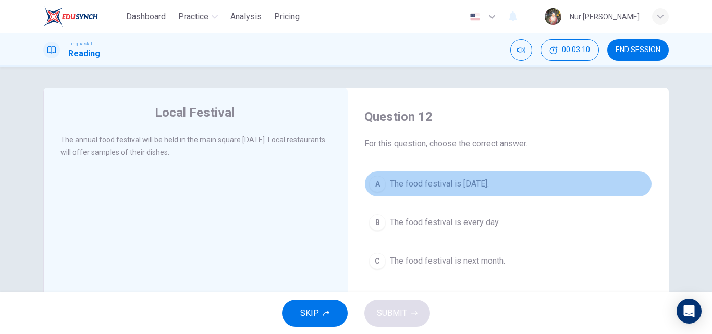
click at [424, 187] on span "The food festival is [DATE]." at bounding box center [439, 184] width 99 height 13
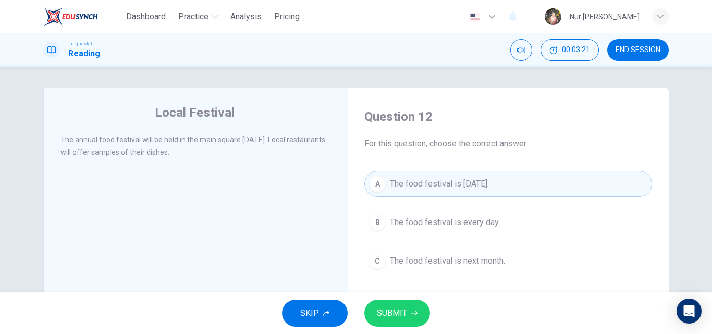
drag, startPoint x: 360, startPoint y: 117, endPoint x: 440, endPoint y: 115, distance: 80.8
click at [440, 115] on div "Question 12 For this question, choose the correct answer. A The food festival i…" at bounding box center [508, 191] width 304 height 187
drag, startPoint x: 427, startPoint y: 118, endPoint x: 366, endPoint y: 118, distance: 61.5
click at [366, 118] on h4 "Question 12" at bounding box center [508, 116] width 288 height 17
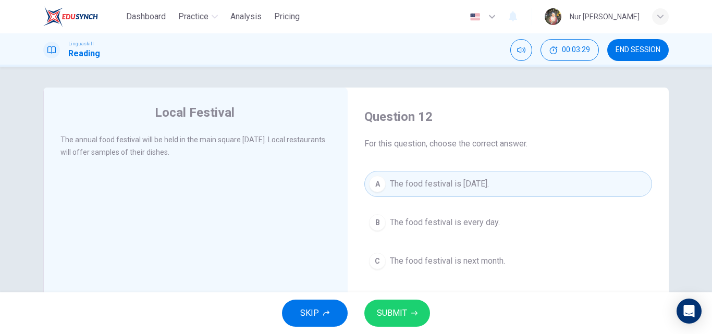
click at [375, 309] on button "SUBMIT" at bounding box center [397, 313] width 66 height 27
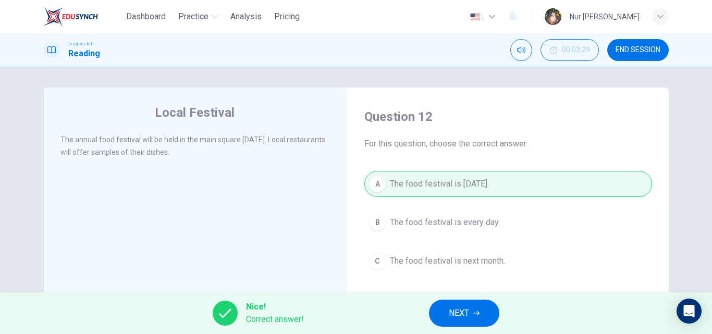
click at [439, 307] on button "NEXT" at bounding box center [464, 313] width 70 height 27
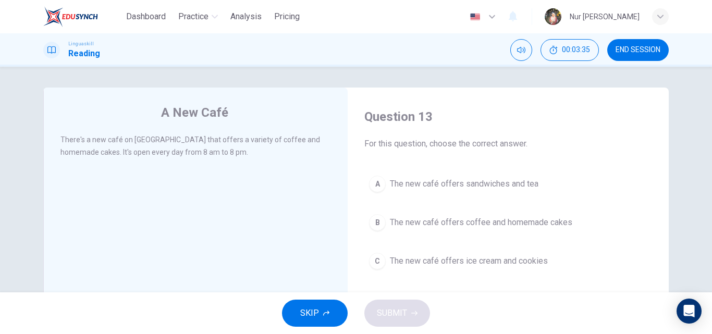
drag, startPoint x: 162, startPoint y: 110, endPoint x: 210, endPoint y: 132, distance: 52.9
click at [210, 132] on div "A New Café There's a new café on [GEOGRAPHIC_DATA] that offers a variety of cof…" at bounding box center [195, 269] width 304 height 362
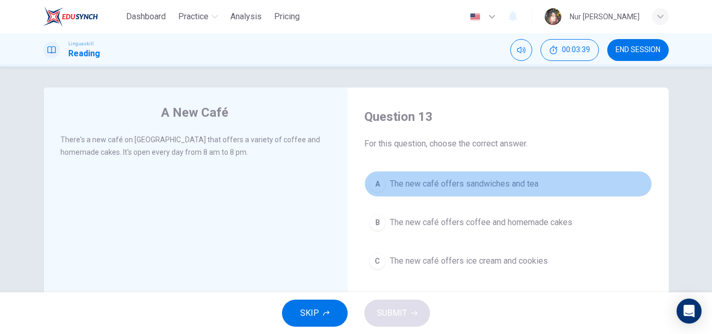
click at [424, 182] on span "The new café offers sandwiches and tea" at bounding box center [464, 184] width 149 height 13
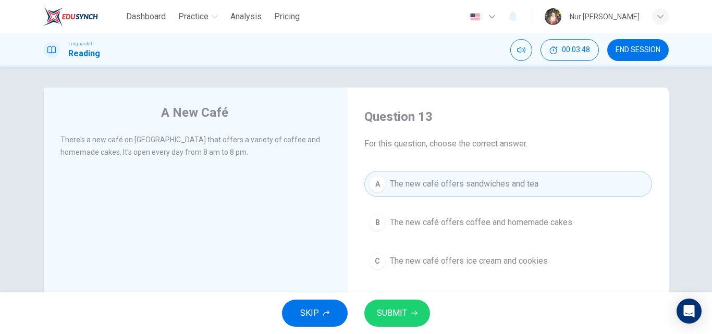
click at [376, 226] on div "B" at bounding box center [377, 222] width 17 height 17
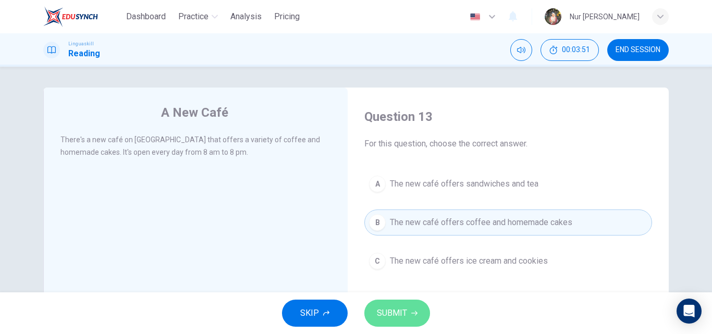
click at [399, 314] on span "SUBMIT" at bounding box center [392, 313] width 30 height 15
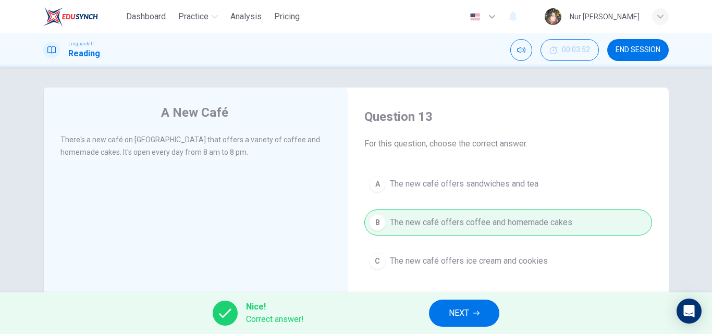
click at [450, 310] on span "NEXT" at bounding box center [459, 313] width 20 height 15
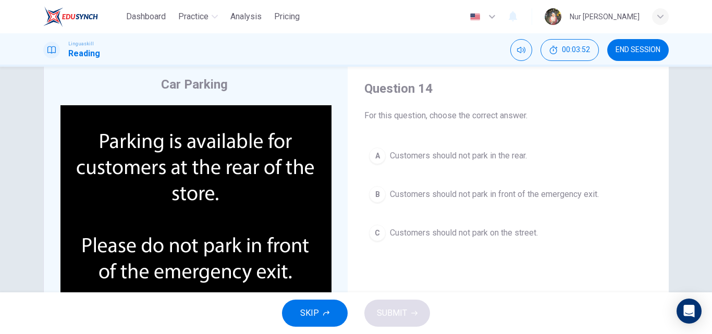
scroll to position [52, 0]
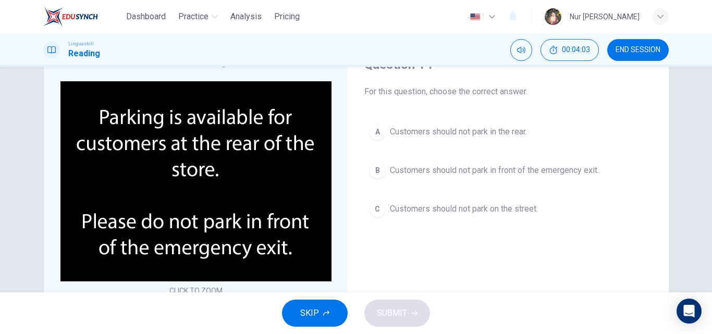
click at [416, 163] on button "B Customers should not park in front of the emergency exit." at bounding box center [508, 170] width 288 height 26
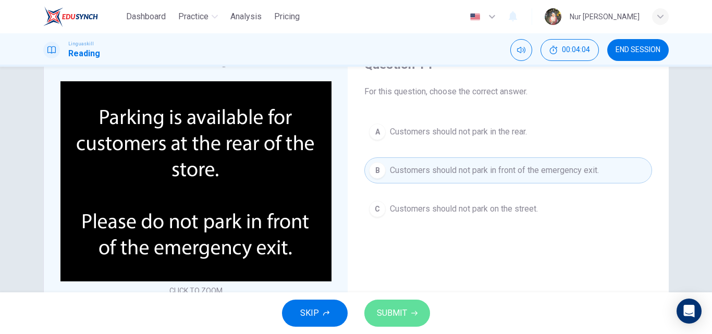
click at [392, 315] on span "SUBMIT" at bounding box center [392, 313] width 30 height 15
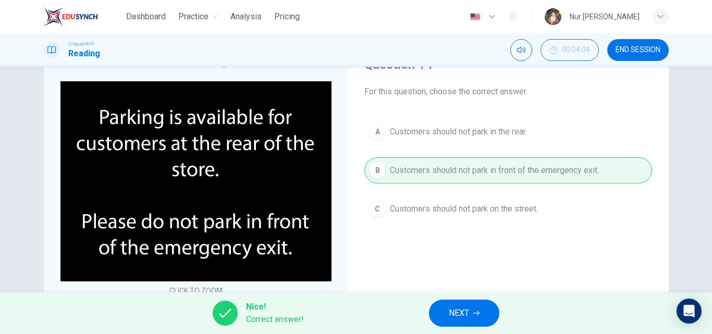
click at [442, 302] on button "NEXT" at bounding box center [464, 313] width 70 height 27
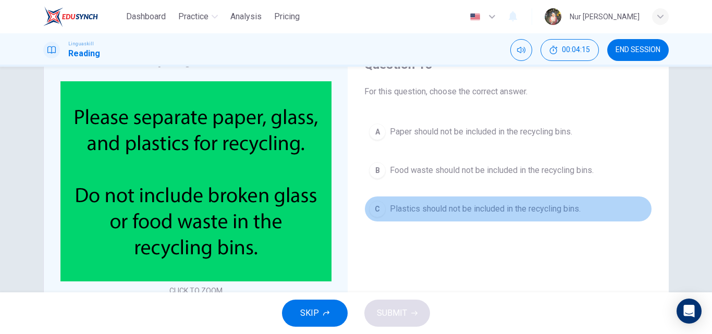
click at [432, 207] on span "Plastics should not be included in the recycling bins." at bounding box center [485, 209] width 191 height 13
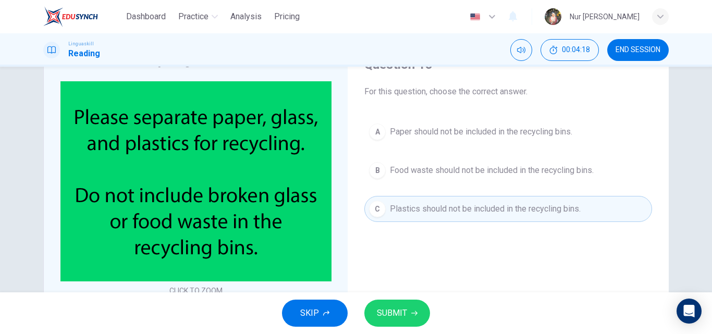
click at [427, 162] on button "B Food waste should not be included in the recycling bins." at bounding box center [508, 170] width 288 height 26
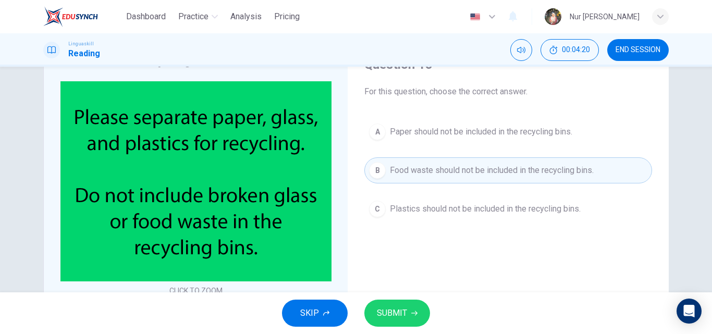
click at [412, 312] on icon "button" at bounding box center [414, 313] width 6 height 6
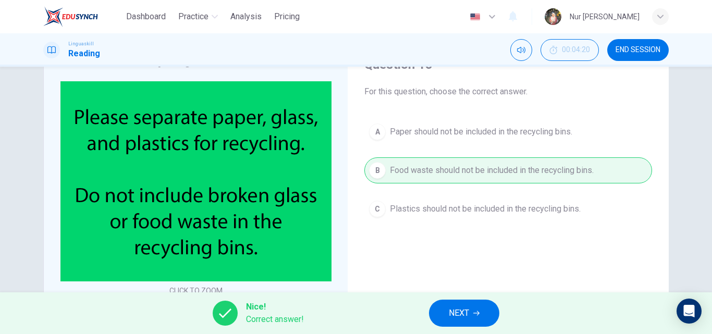
click at [440, 310] on button "NEXT" at bounding box center [464, 313] width 70 height 27
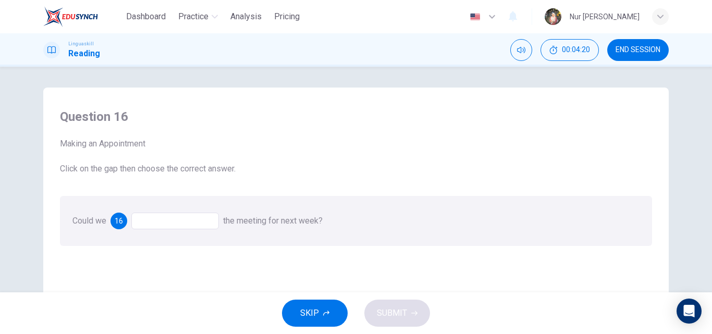
click at [181, 219] on div at bounding box center [175, 221] width 88 height 17
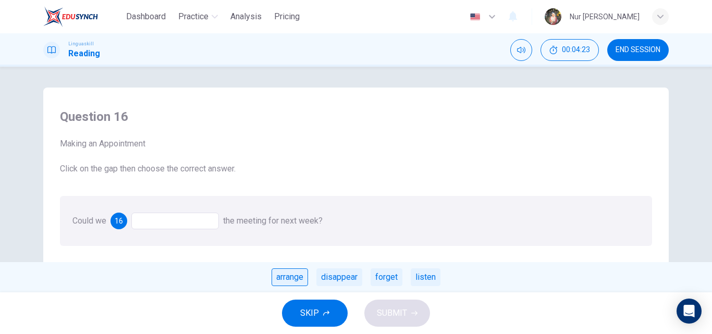
click at [301, 274] on div "arrange" at bounding box center [290, 277] width 36 height 18
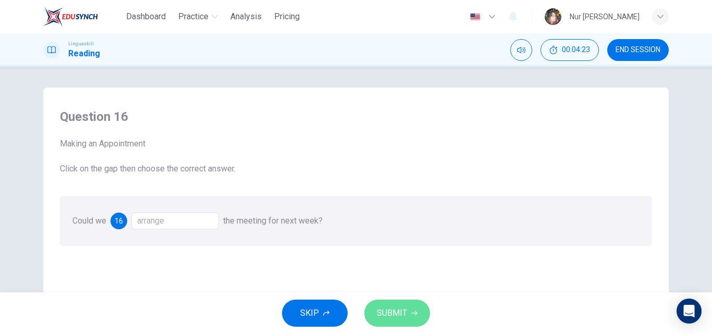
click at [386, 311] on span "SUBMIT" at bounding box center [392, 313] width 30 height 15
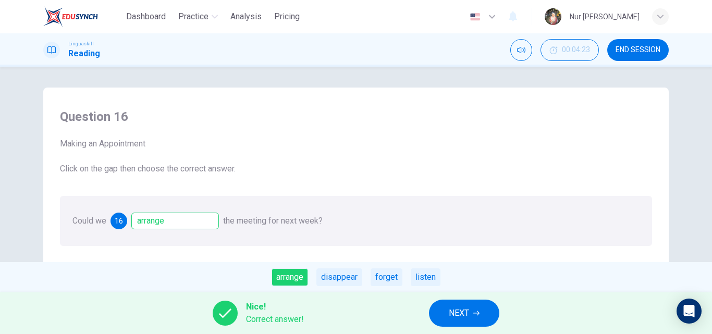
click at [437, 300] on button "NEXT" at bounding box center [464, 313] width 70 height 27
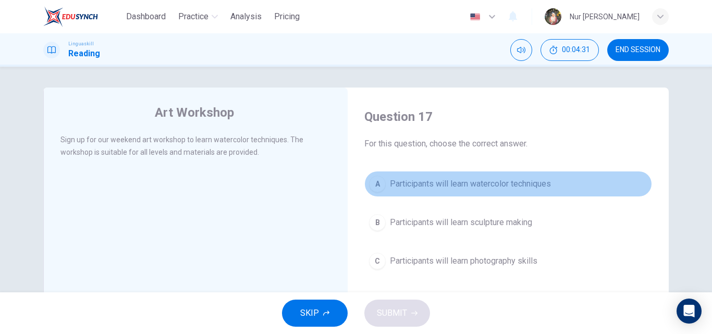
click at [419, 178] on span "Participants will learn watercolor techniques" at bounding box center [470, 184] width 161 height 13
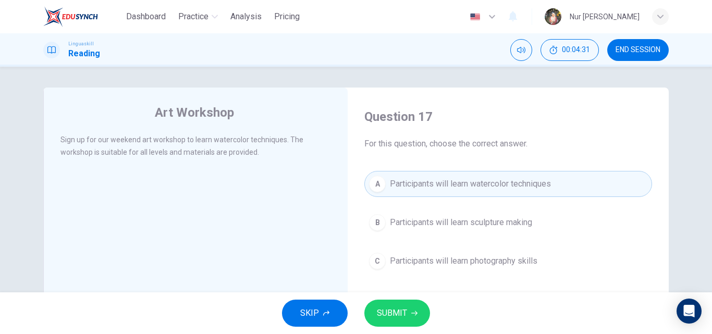
click at [385, 308] on span "SUBMIT" at bounding box center [392, 313] width 30 height 15
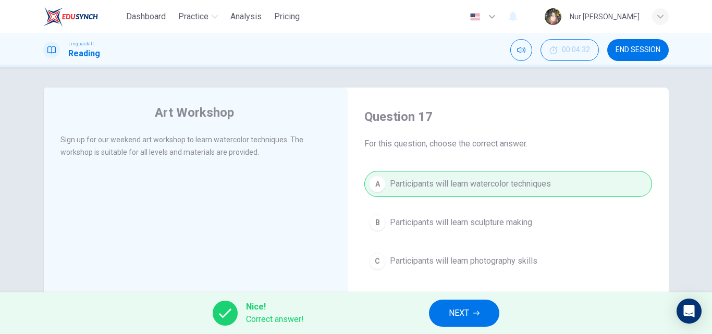
click at [457, 319] on span "NEXT" at bounding box center [459, 313] width 20 height 15
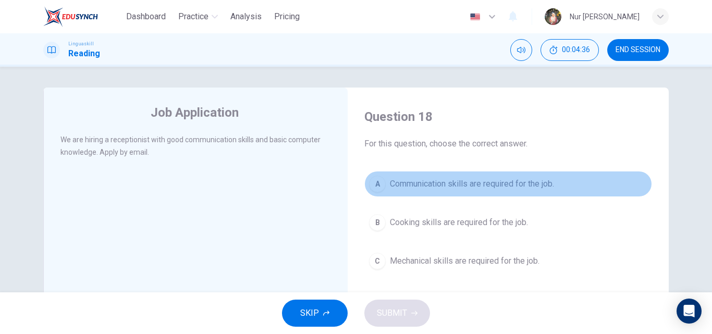
click at [428, 178] on span "Communication skills are required for the job." at bounding box center [472, 184] width 164 height 13
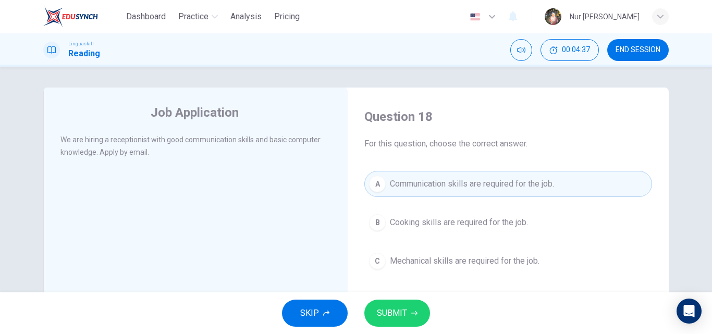
click at [396, 314] on span "SUBMIT" at bounding box center [392, 313] width 30 height 15
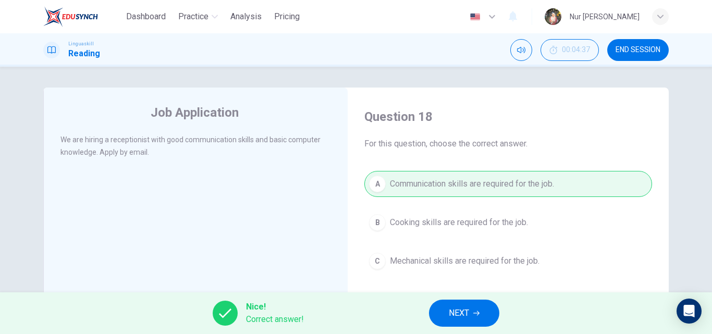
click at [460, 304] on button "NEXT" at bounding box center [464, 313] width 70 height 27
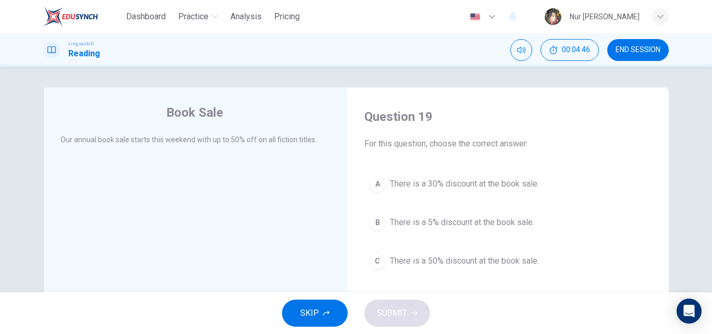
click at [429, 253] on button "C There is a 50% discount at the book sale." at bounding box center [508, 261] width 288 height 26
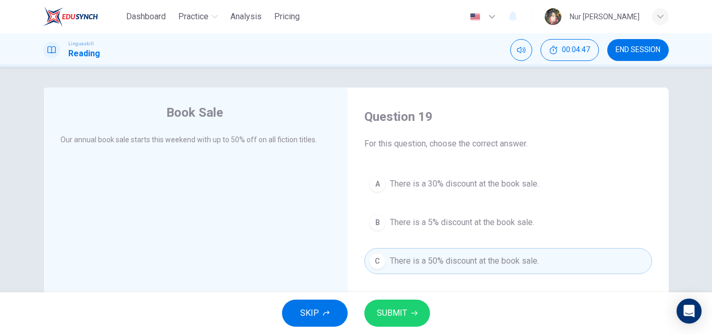
click at [409, 308] on button "SUBMIT" at bounding box center [397, 313] width 66 height 27
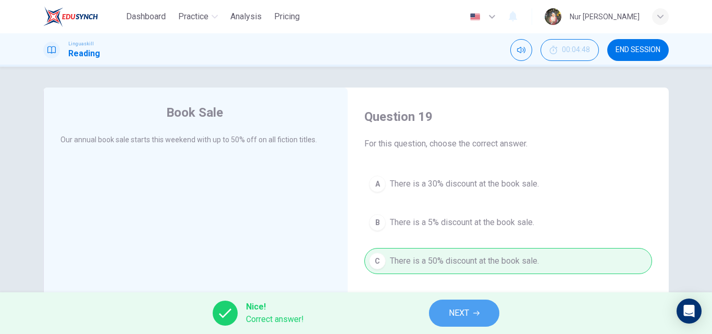
click at [469, 307] on span "NEXT" at bounding box center [459, 313] width 20 height 15
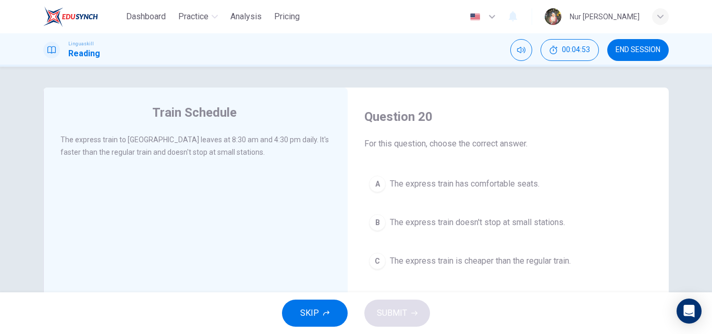
drag, startPoint x: 161, startPoint y: 153, endPoint x: 208, endPoint y: 153, distance: 48.0
click at [208, 153] on span "The express train to [GEOGRAPHIC_DATA] leaves at 8:30 am and 4:30 pm daily. It'…" at bounding box center [194, 146] width 268 height 21
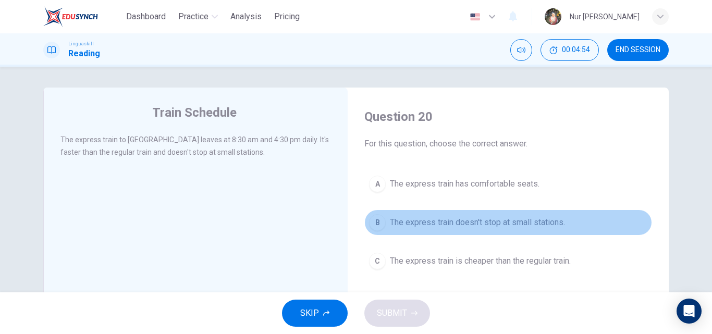
click at [431, 222] on span "The express train doesn't stop at small stations." at bounding box center [477, 222] width 175 height 13
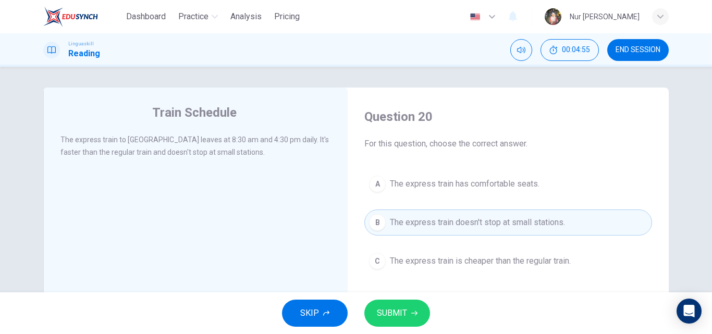
click at [395, 321] on button "SUBMIT" at bounding box center [397, 313] width 66 height 27
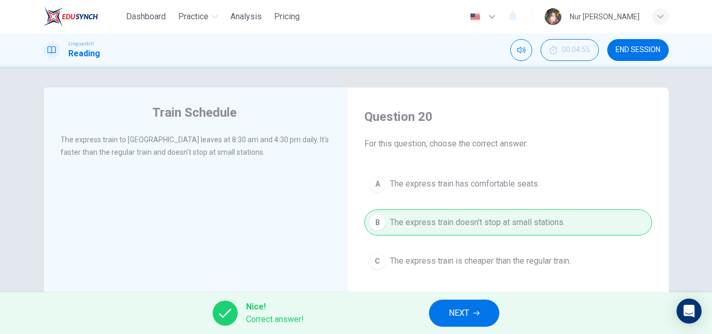
click at [436, 316] on button "NEXT" at bounding box center [464, 313] width 70 height 27
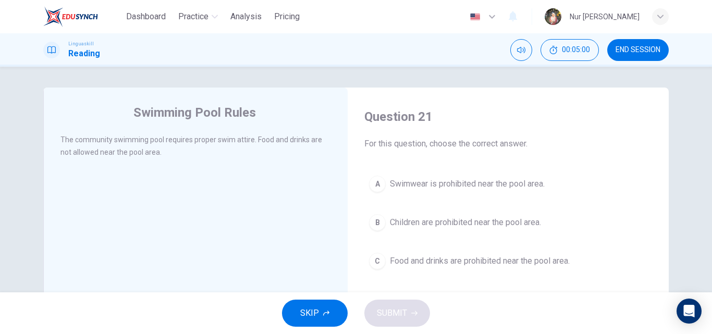
click at [418, 258] on span "Food and drinks are prohibited near the pool area." at bounding box center [480, 261] width 180 height 13
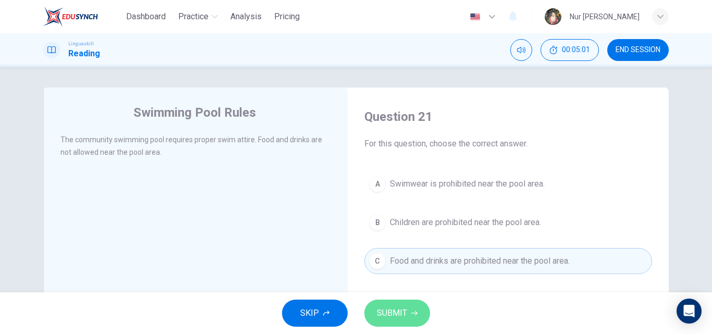
click at [409, 304] on button "SUBMIT" at bounding box center [397, 313] width 66 height 27
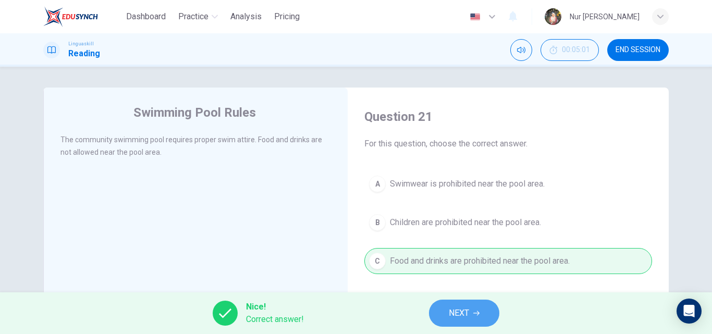
click at [444, 307] on button "NEXT" at bounding box center [464, 313] width 70 height 27
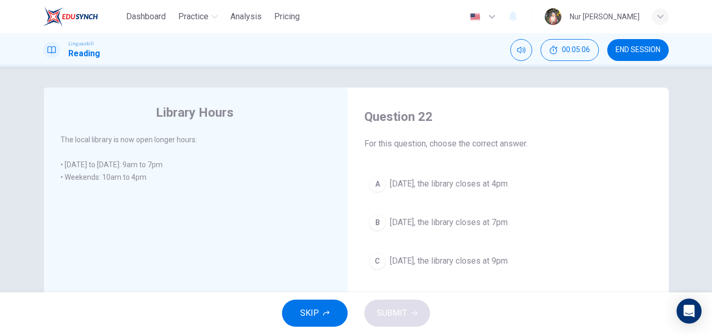
click at [448, 185] on span "[DATE], the library closes at 4pm" at bounding box center [449, 184] width 118 height 13
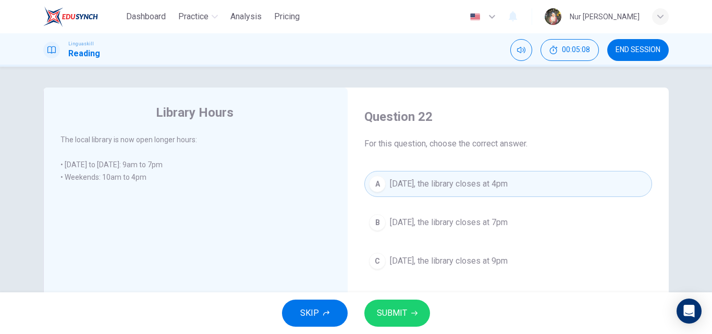
click at [396, 315] on span "SUBMIT" at bounding box center [392, 313] width 30 height 15
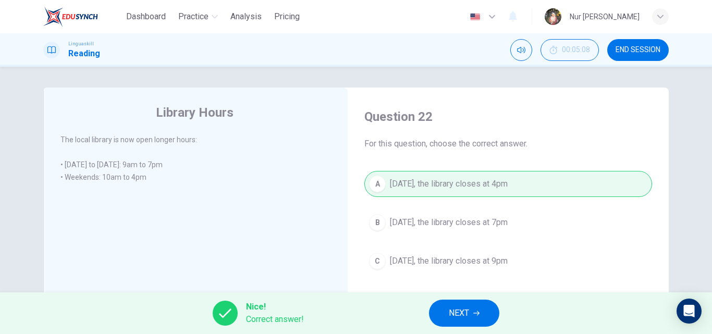
click at [450, 314] on span "NEXT" at bounding box center [459, 313] width 20 height 15
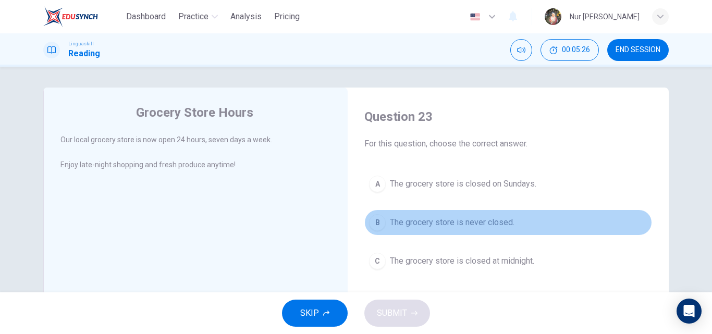
click at [435, 223] on span "The grocery store is never closed." at bounding box center [452, 222] width 125 height 13
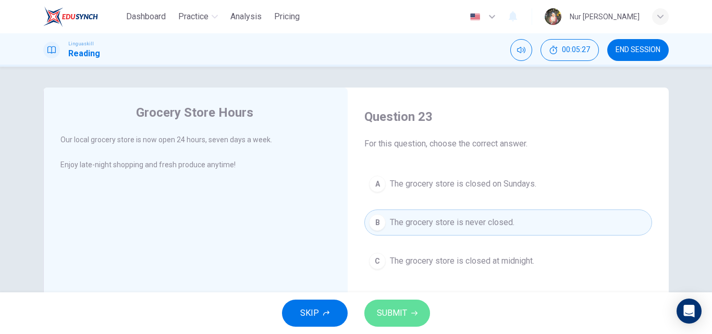
click at [403, 316] on span "SUBMIT" at bounding box center [392, 313] width 30 height 15
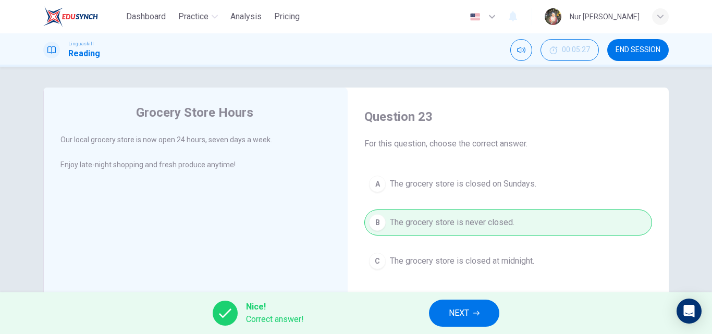
click at [462, 305] on button "NEXT" at bounding box center [464, 313] width 70 height 27
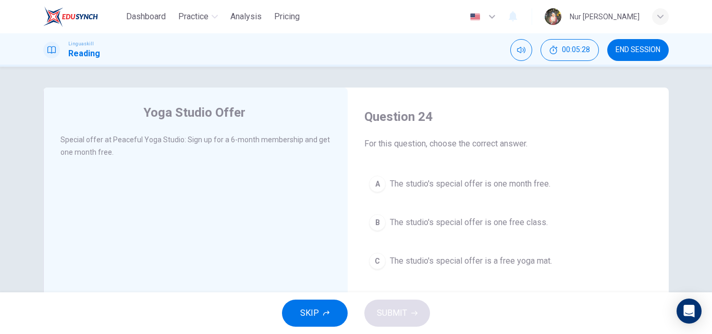
drag, startPoint x: 189, startPoint y: 141, endPoint x: 292, endPoint y: 140, distance: 103.7
click at [292, 140] on span "Special offer at Peaceful Yoga Studio: Sign up for a 6-month membership and get…" at bounding box center [194, 146] width 269 height 21
click at [429, 179] on span "The studio's special offer is one month free." at bounding box center [470, 184] width 161 height 13
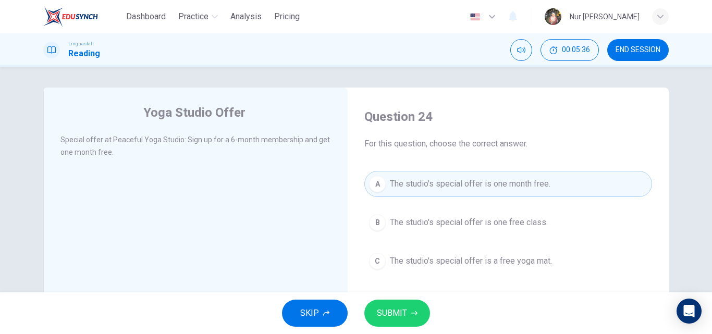
click at [394, 305] on button "SUBMIT" at bounding box center [397, 313] width 66 height 27
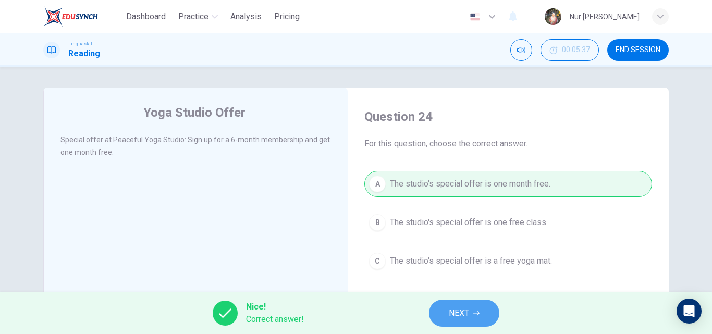
click at [469, 309] on span "NEXT" at bounding box center [459, 313] width 20 height 15
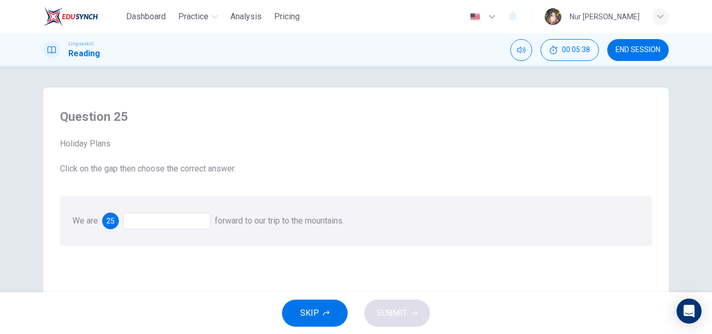
click at [173, 219] on div at bounding box center [167, 221] width 88 height 17
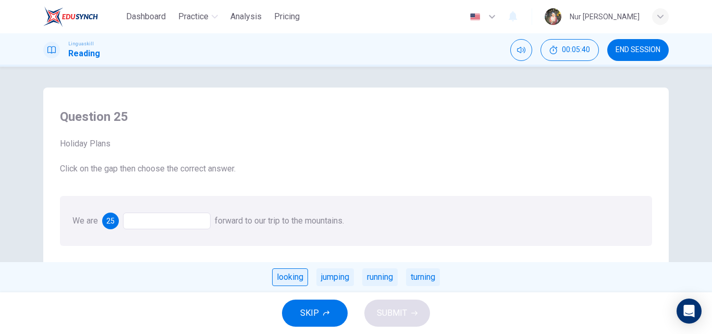
click at [302, 278] on div "looking" at bounding box center [290, 277] width 36 height 18
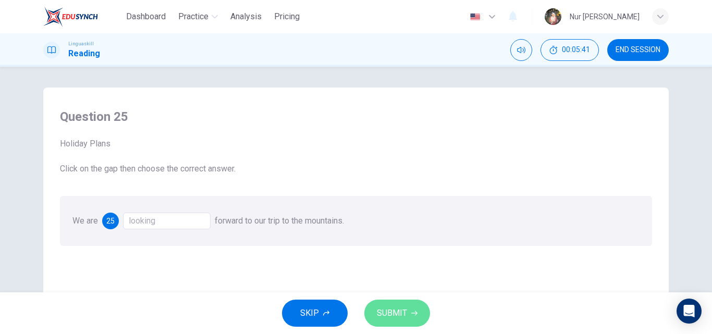
click at [388, 305] on button "SUBMIT" at bounding box center [397, 313] width 66 height 27
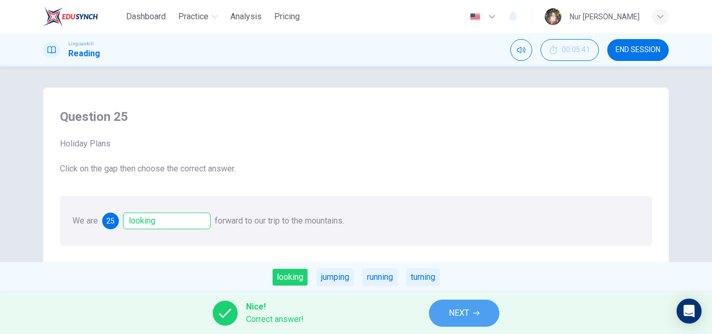
click at [481, 313] on button "NEXT" at bounding box center [464, 313] width 70 height 27
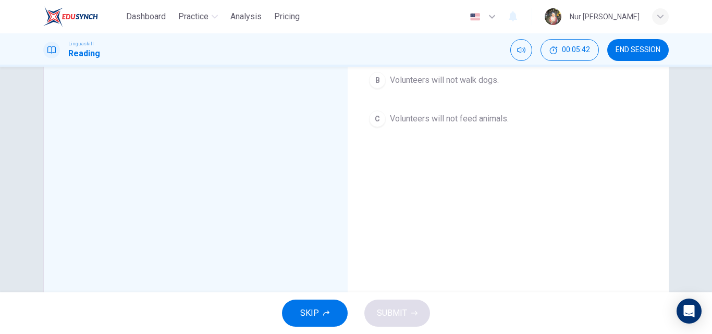
scroll to position [156, 0]
